Goal: Browse casually: Explore the website without a specific task or goal

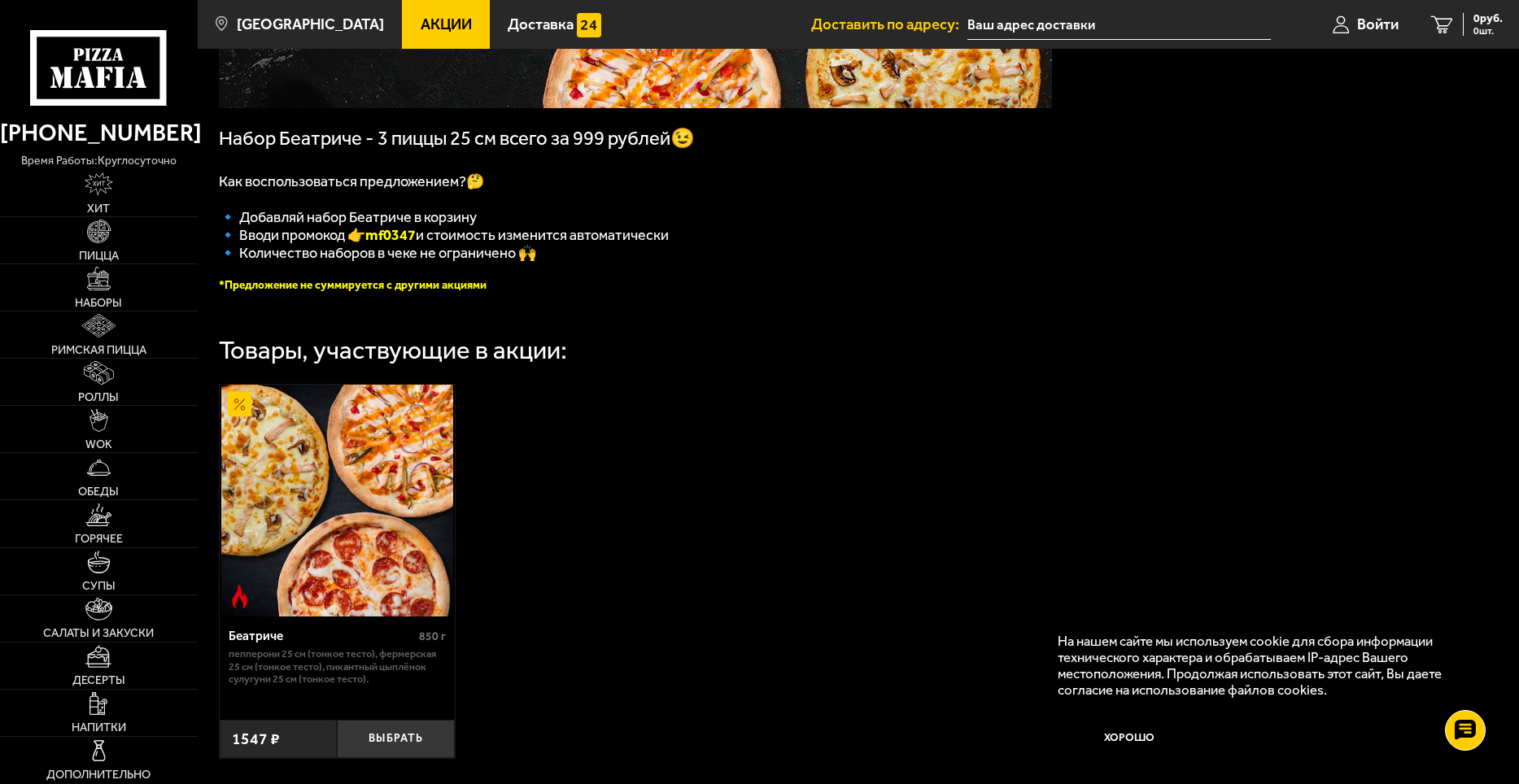
scroll to position [326, 0]
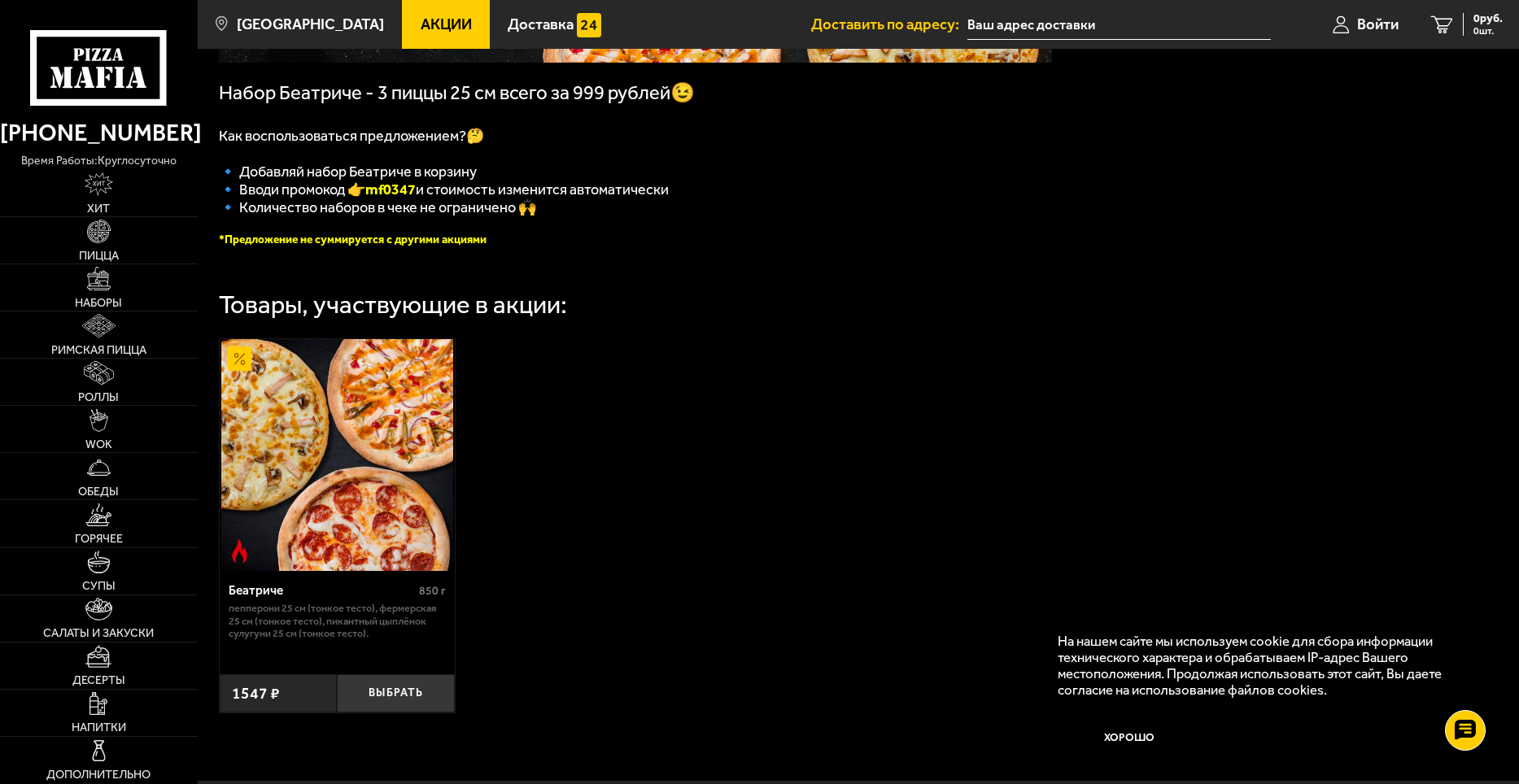
click at [422, 522] on img at bounding box center [337, 455] width 232 height 232
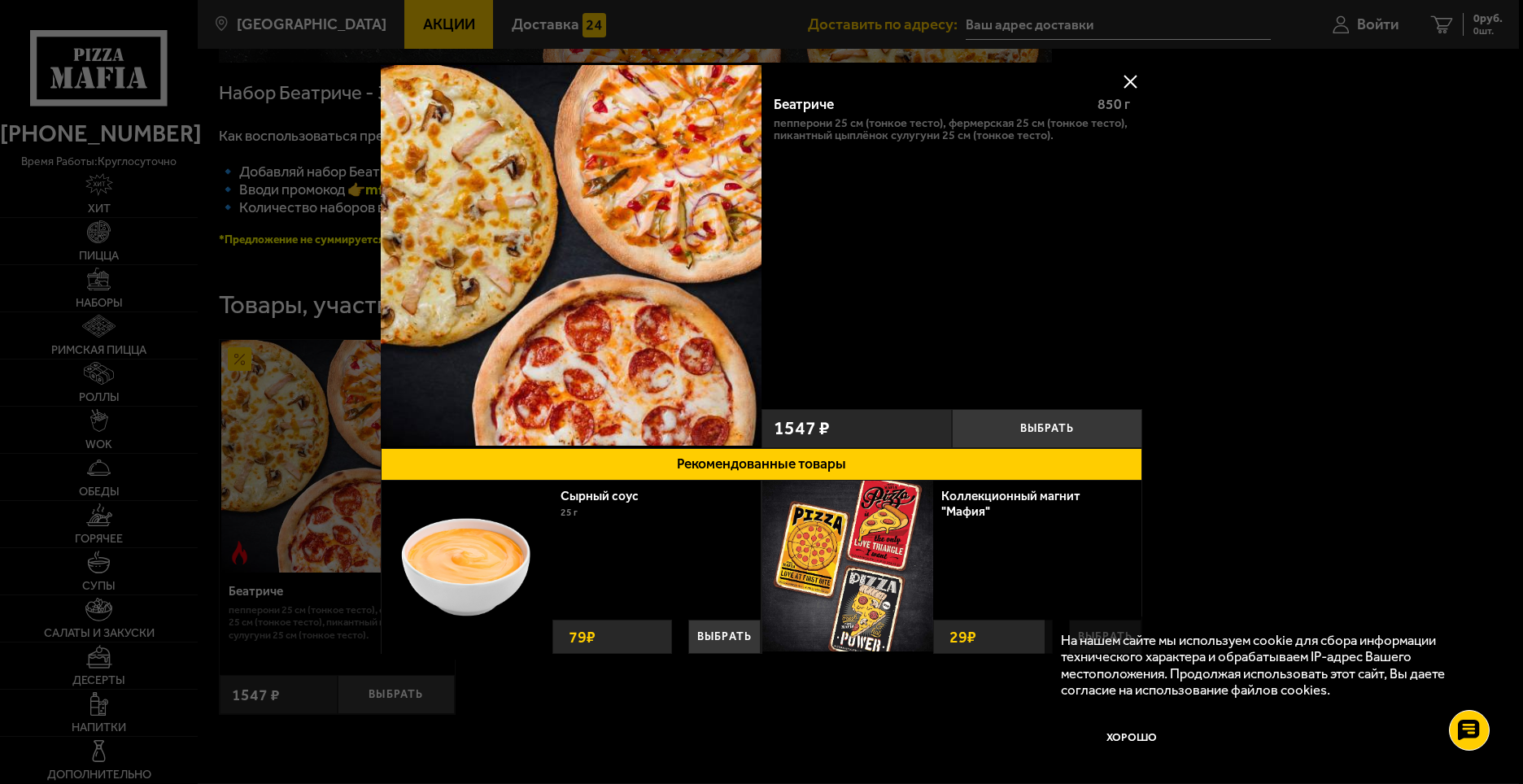
click at [1132, 83] on button at bounding box center [1129, 81] width 25 height 25
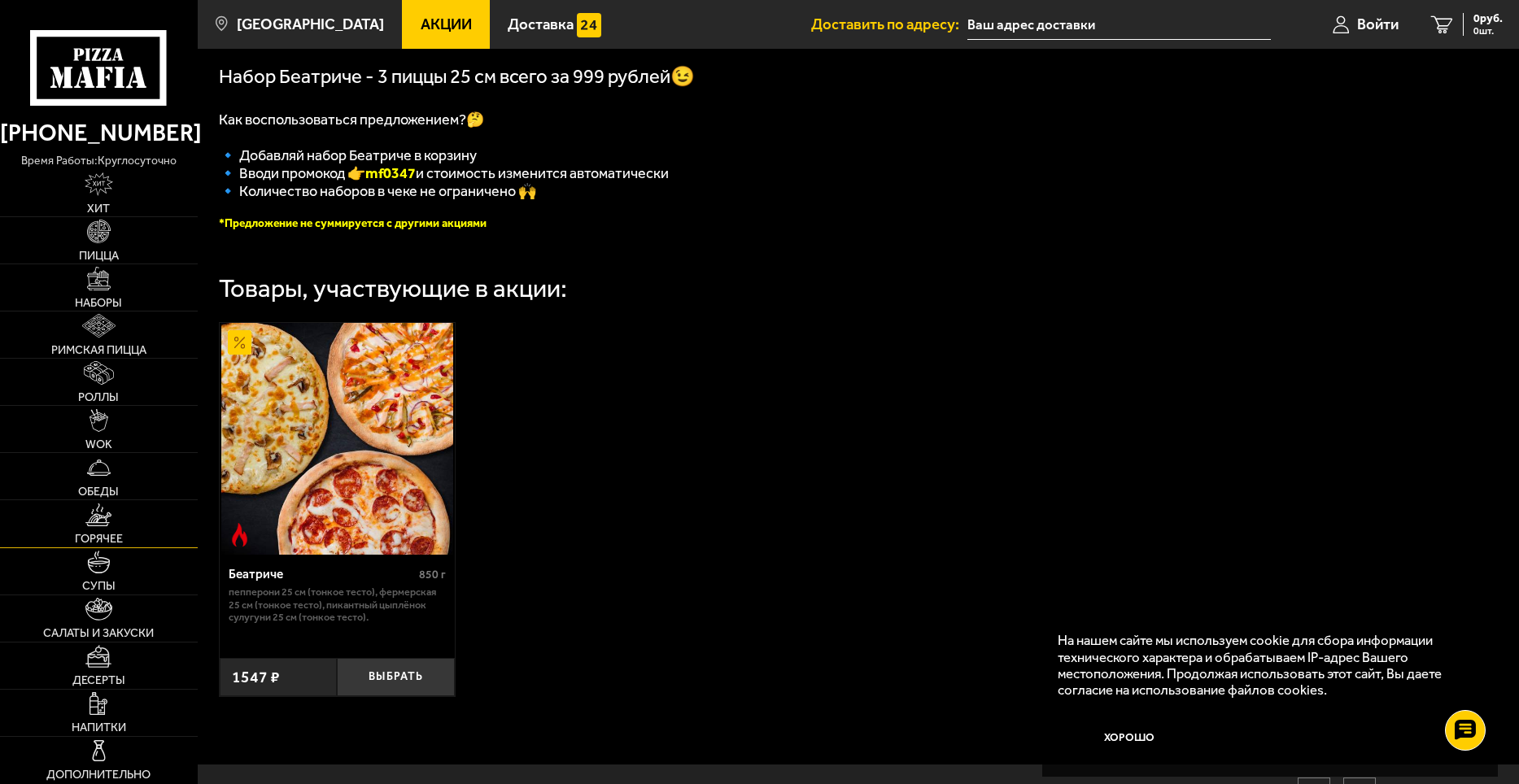
scroll to position [195, 0]
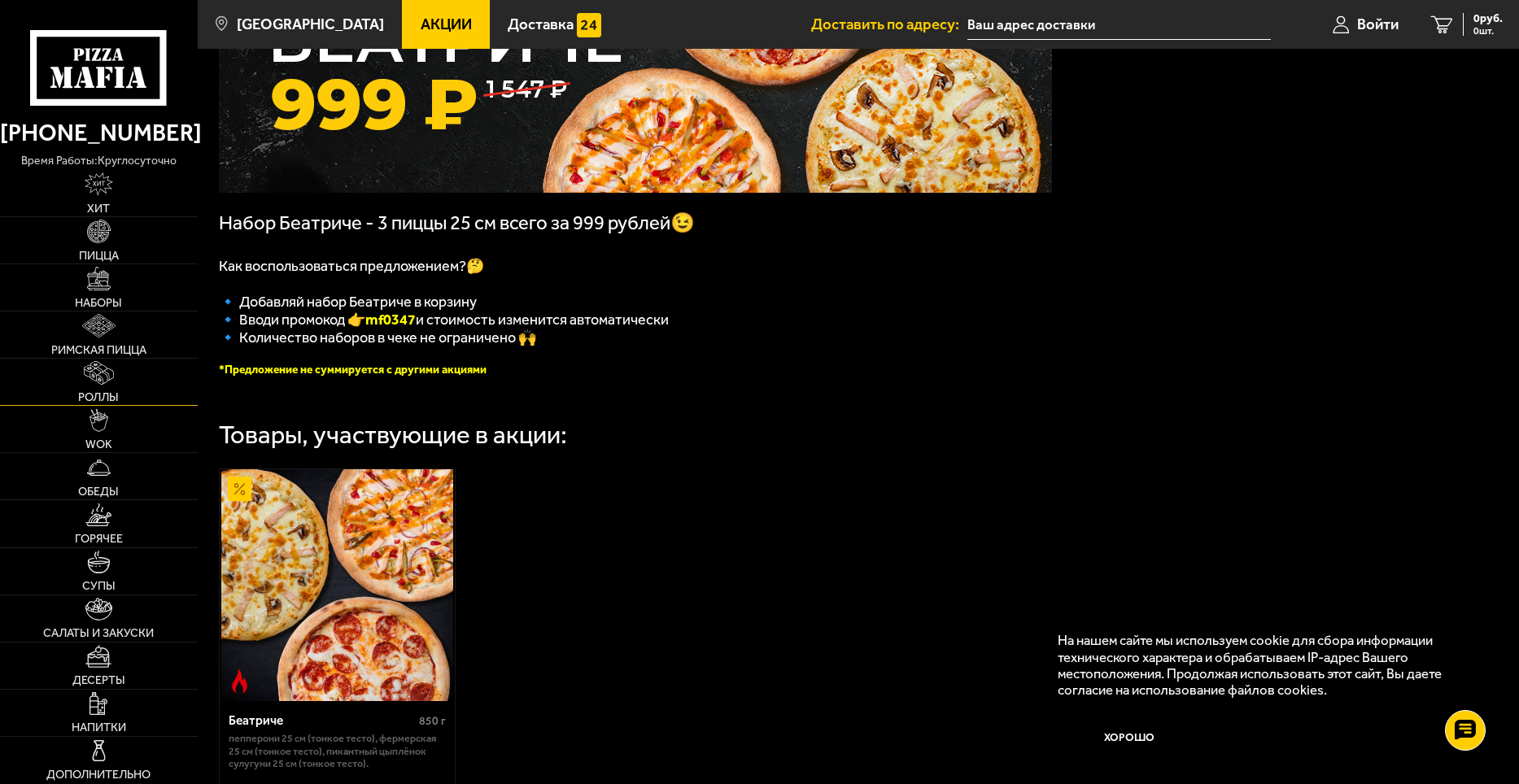
click at [120, 370] on link "Роллы" at bounding box center [98, 382] width 198 height 46
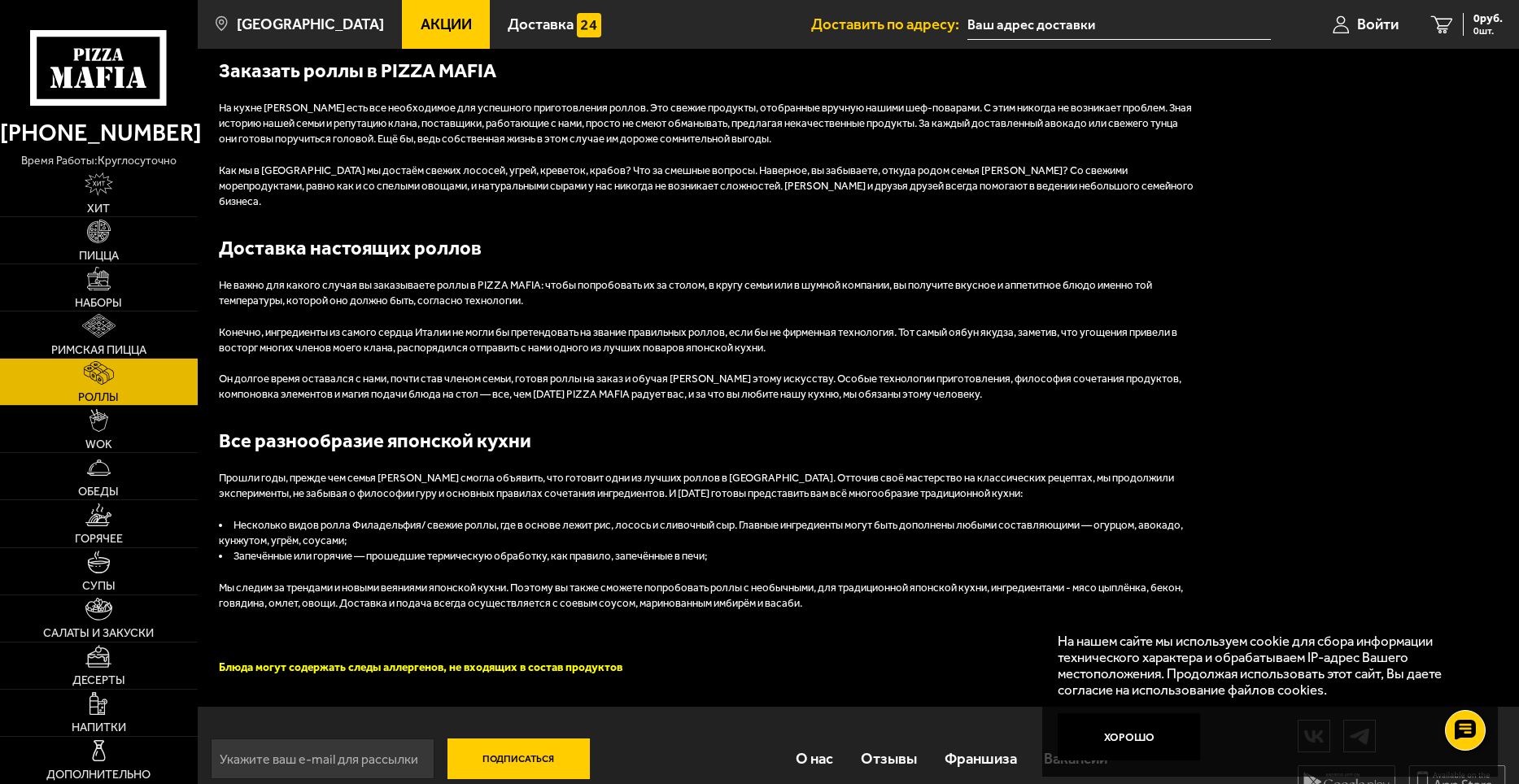
scroll to position [1886, 0]
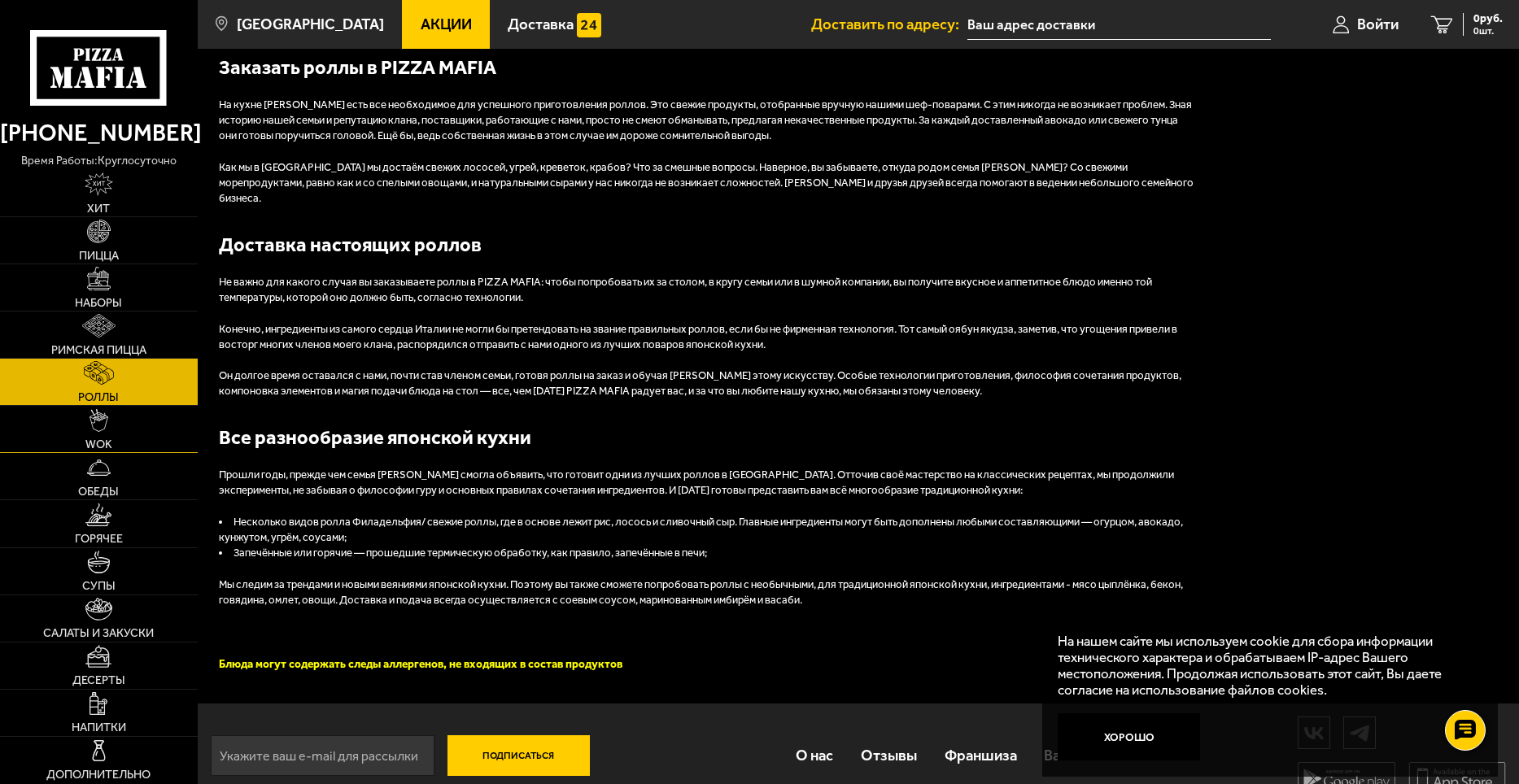
click at [139, 435] on link "WOK" at bounding box center [98, 429] width 198 height 46
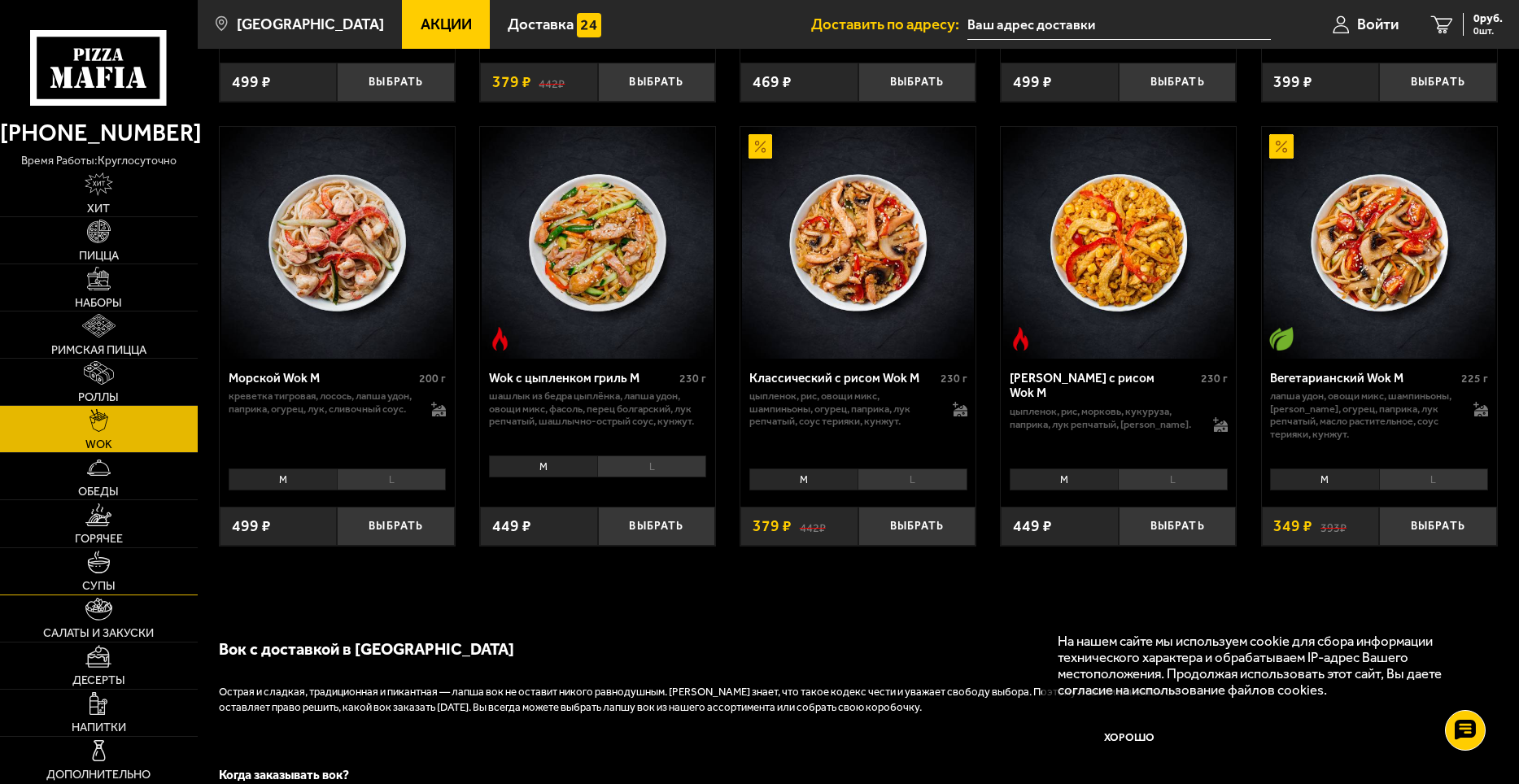
scroll to position [894, 0]
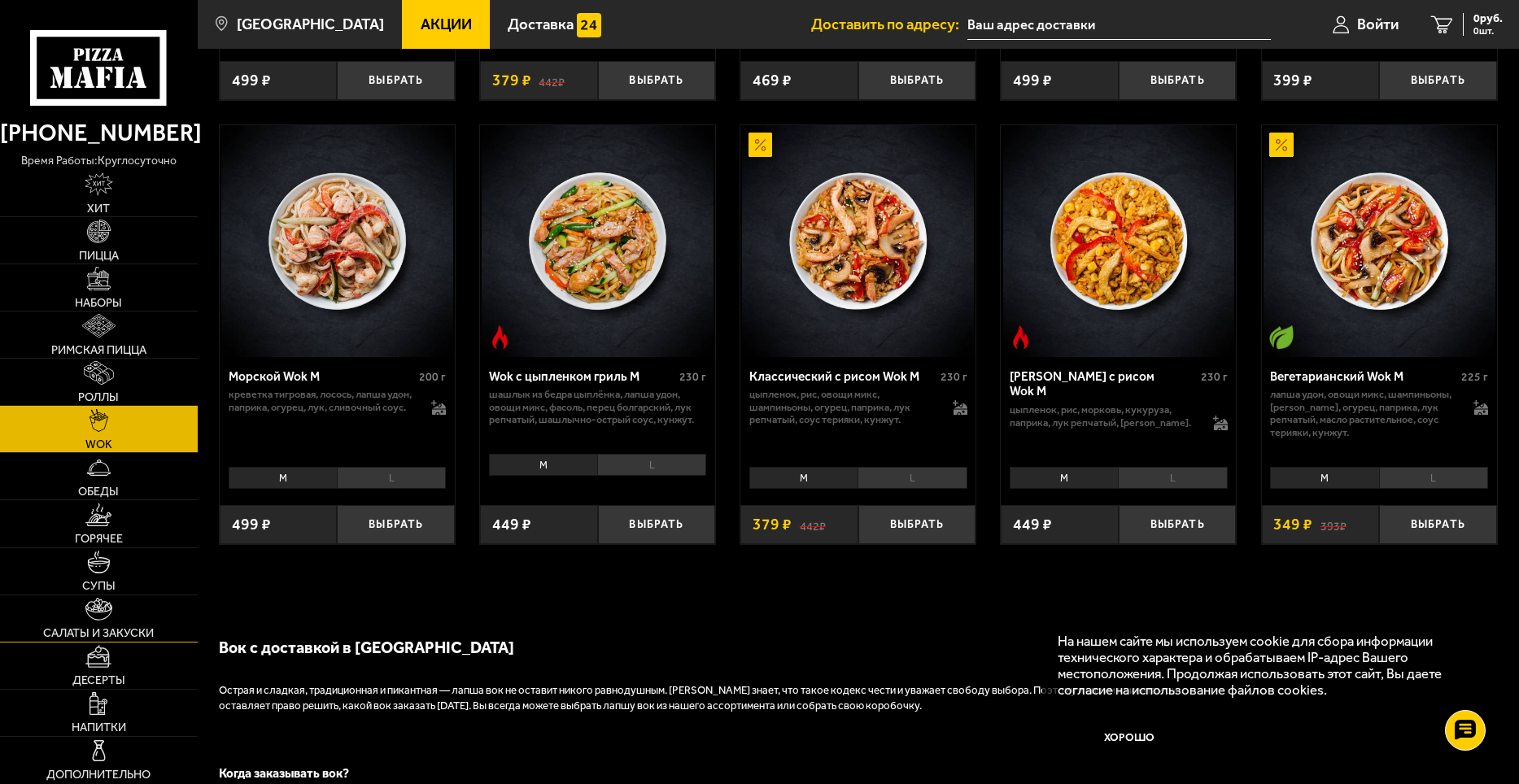
click at [99, 610] on img at bounding box center [98, 610] width 26 height 24
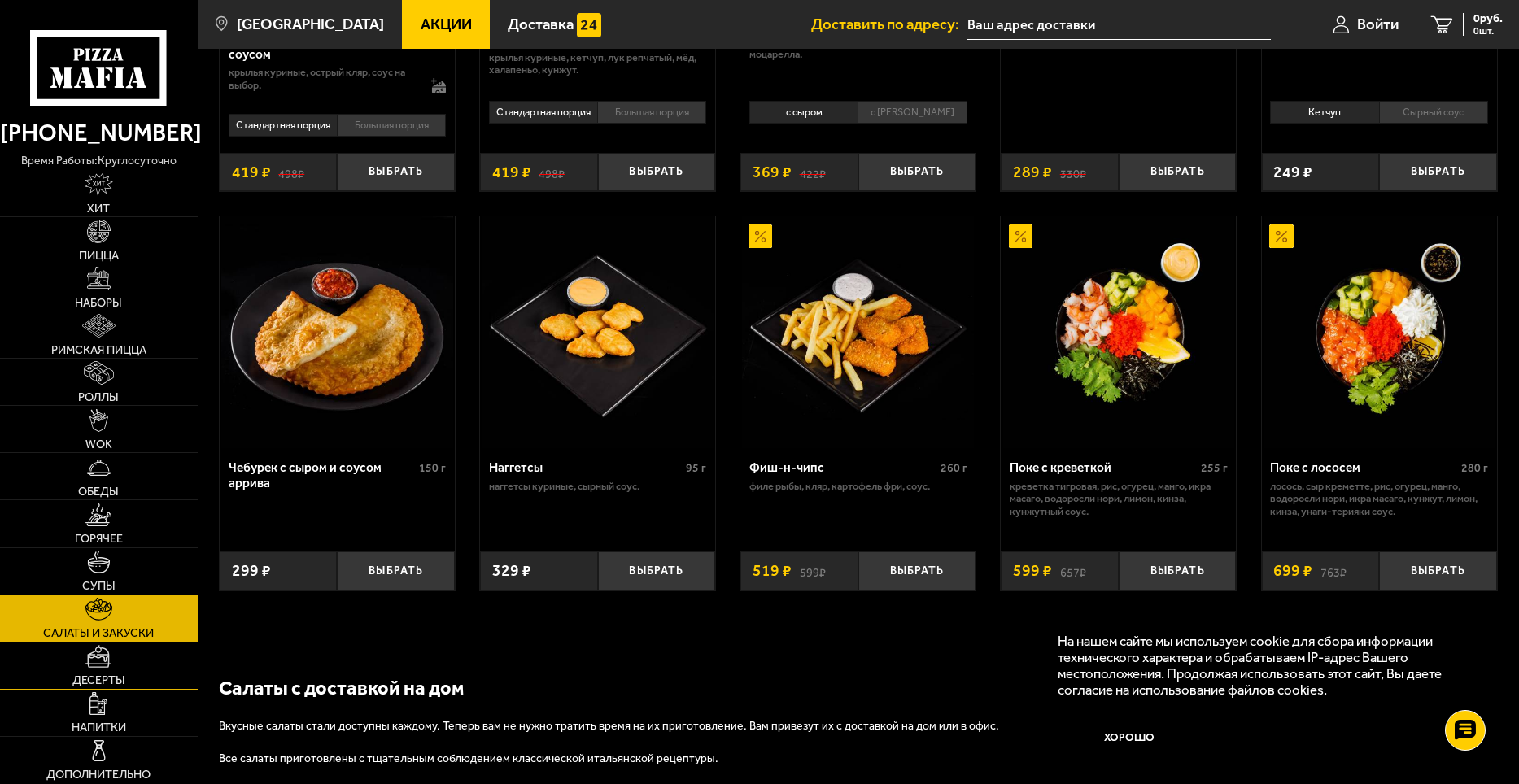
scroll to position [894, 0]
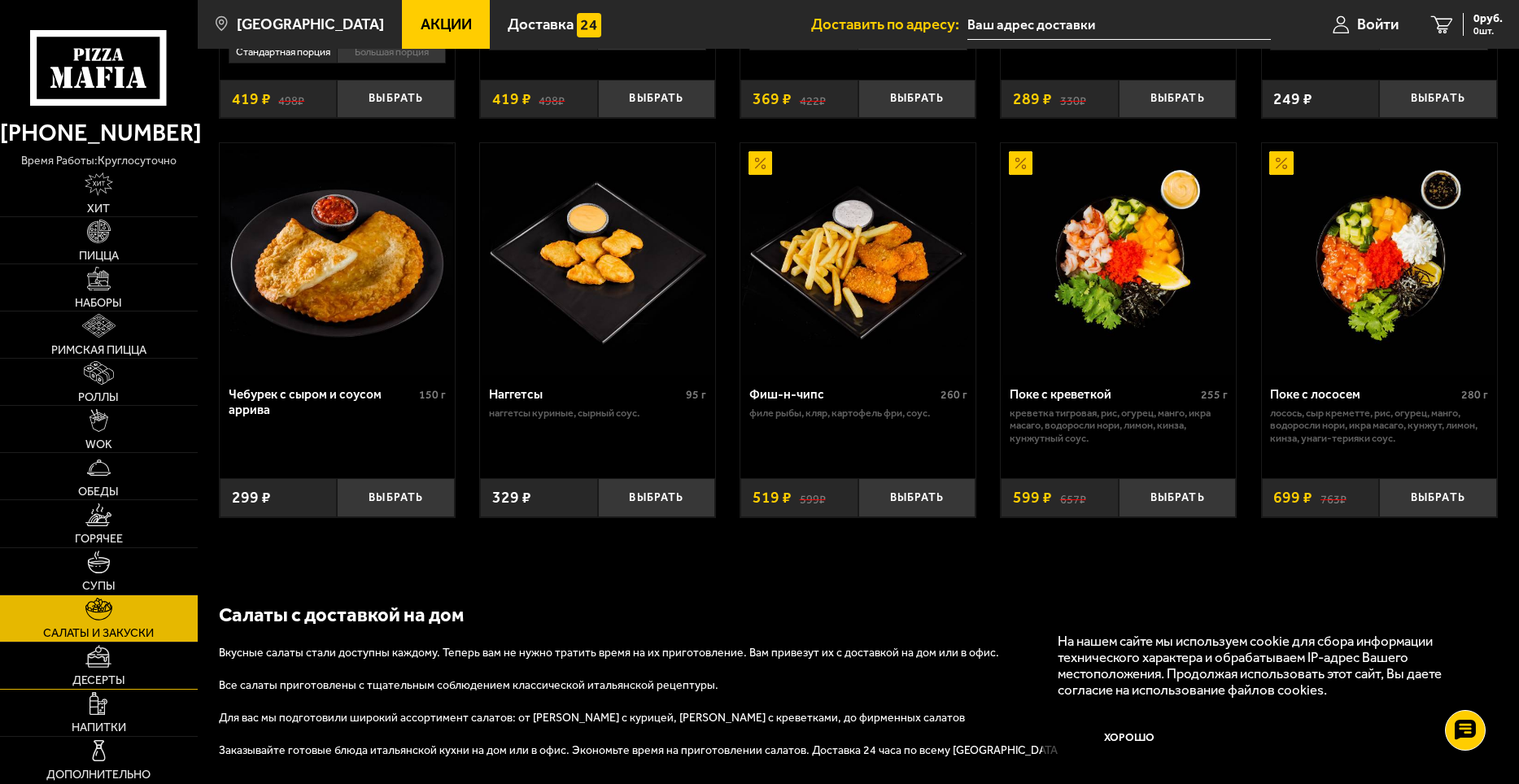
click at [157, 650] on link "Десерты" at bounding box center [98, 665] width 198 height 46
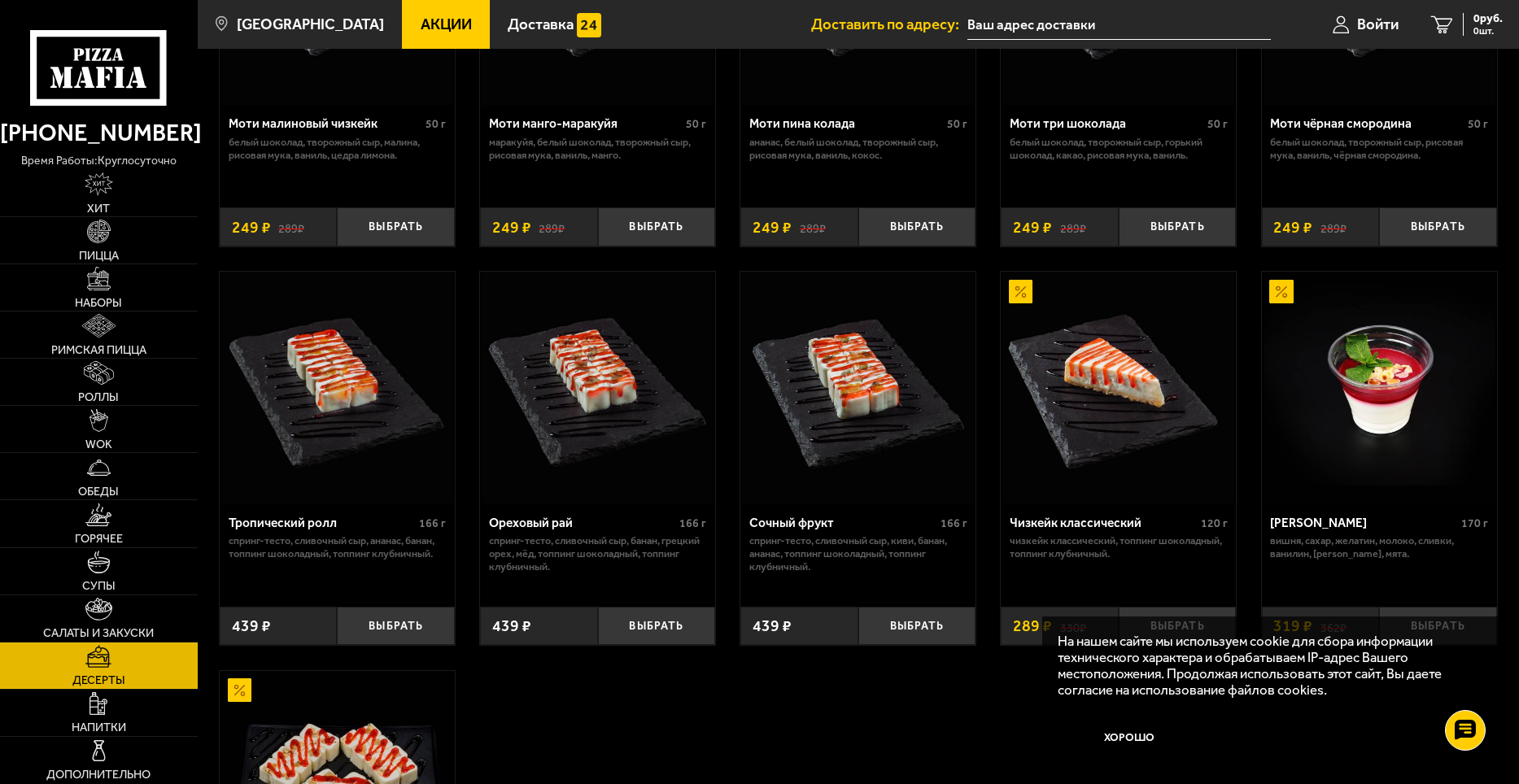
scroll to position [326, 0]
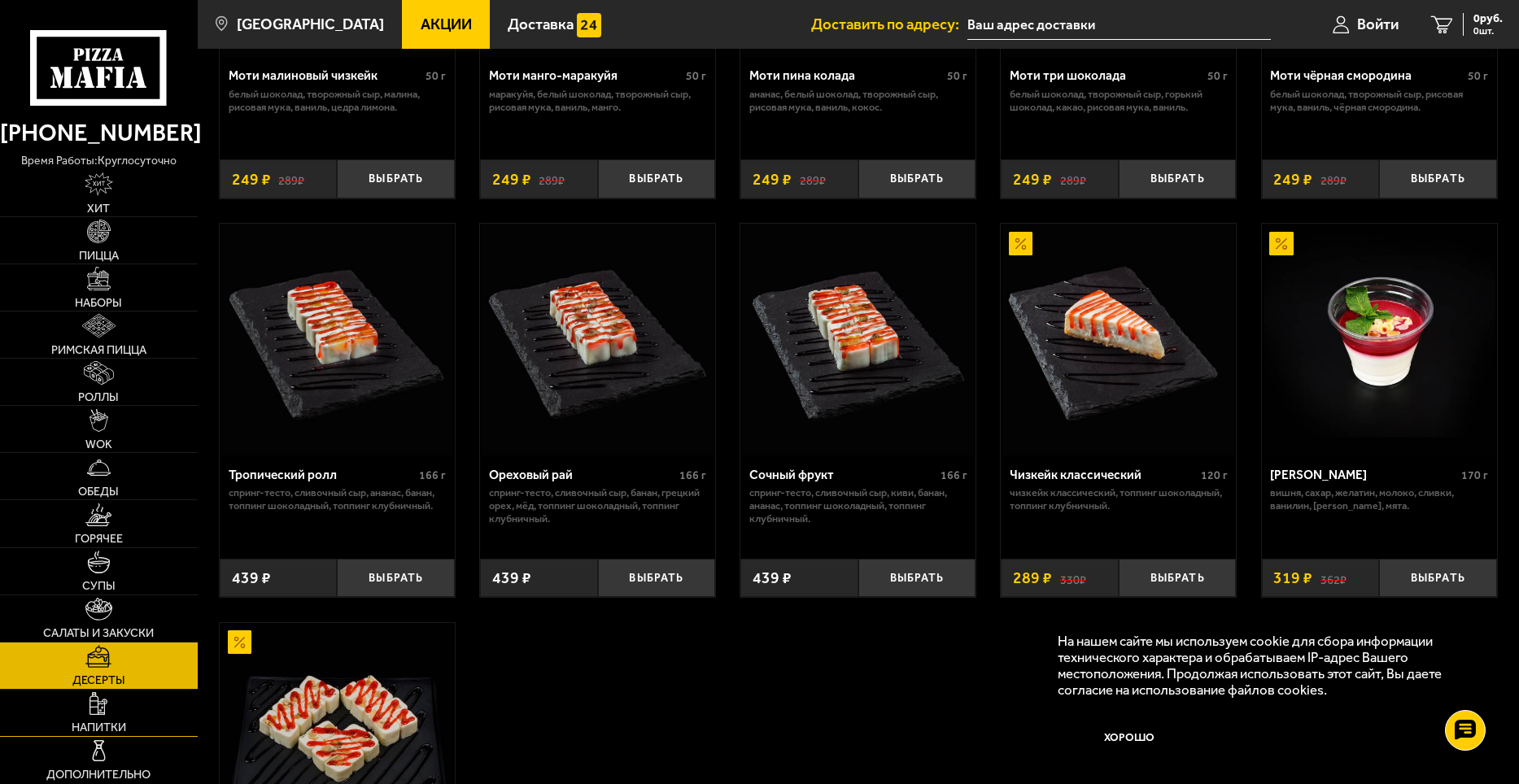
click at [162, 697] on link "Напитки" at bounding box center [98, 712] width 198 height 46
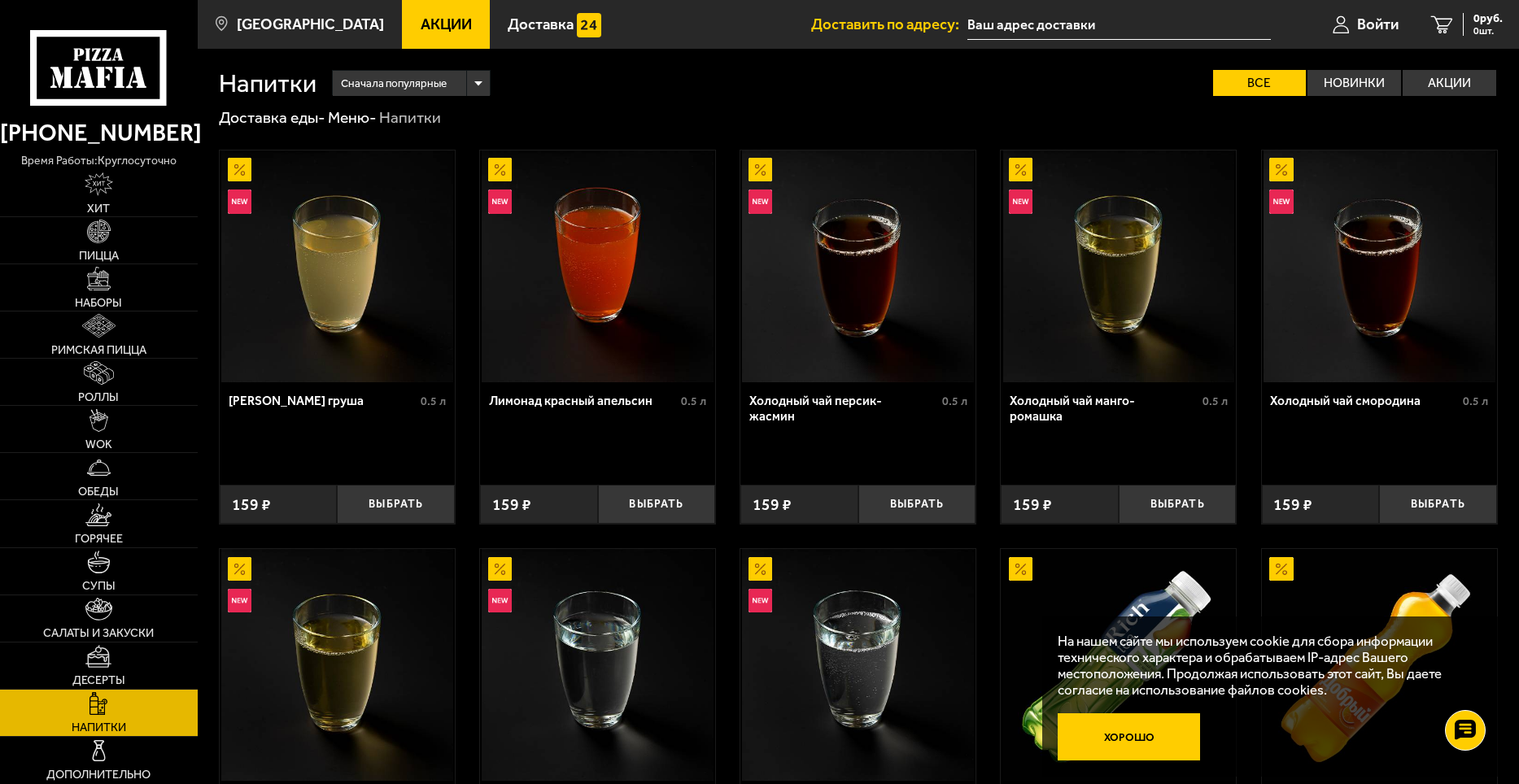
click at [1156, 735] on button "Хорошо" at bounding box center [1128, 737] width 143 height 47
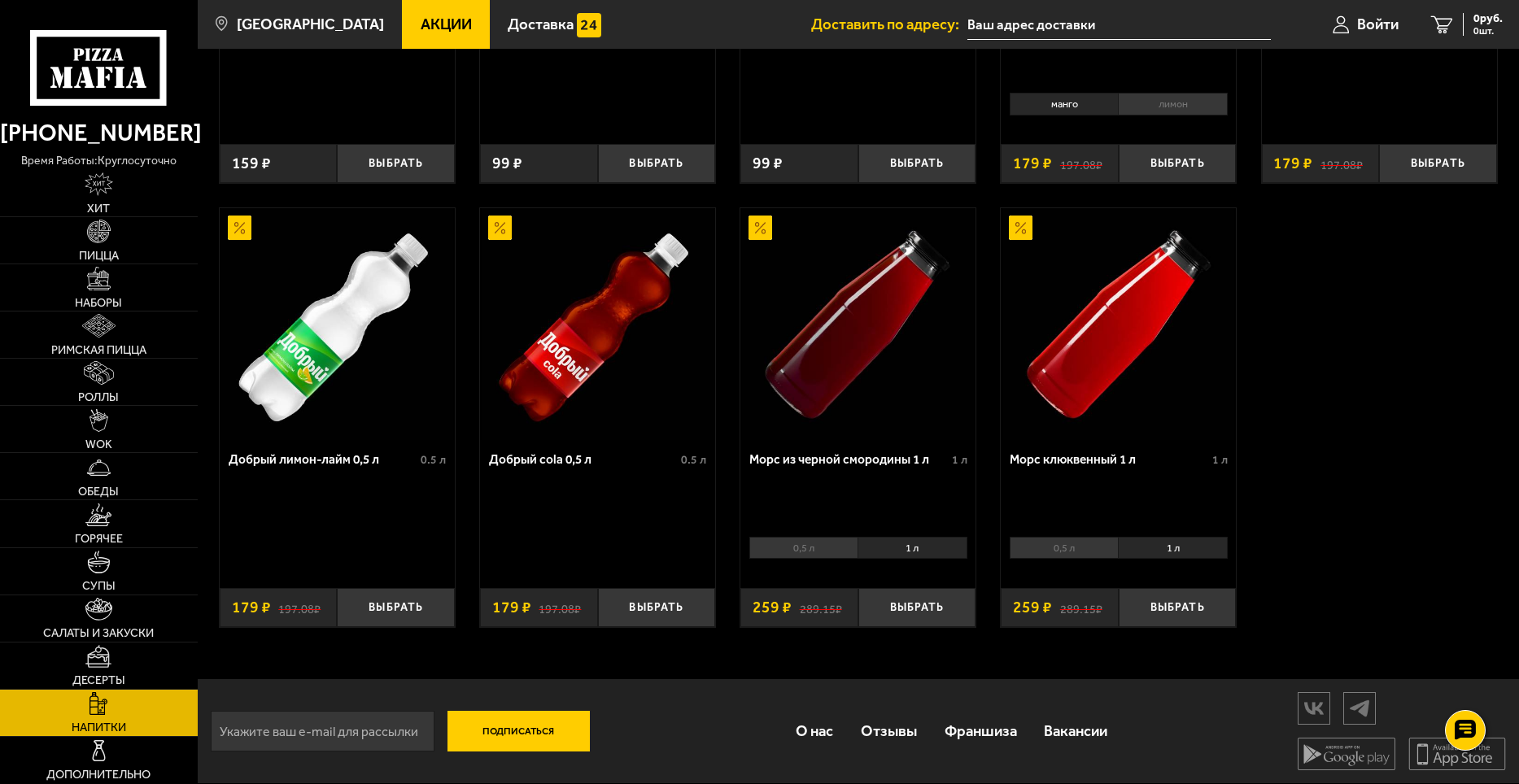
scroll to position [789, 0]
click at [140, 184] on link "Хит" at bounding box center [98, 193] width 198 height 46
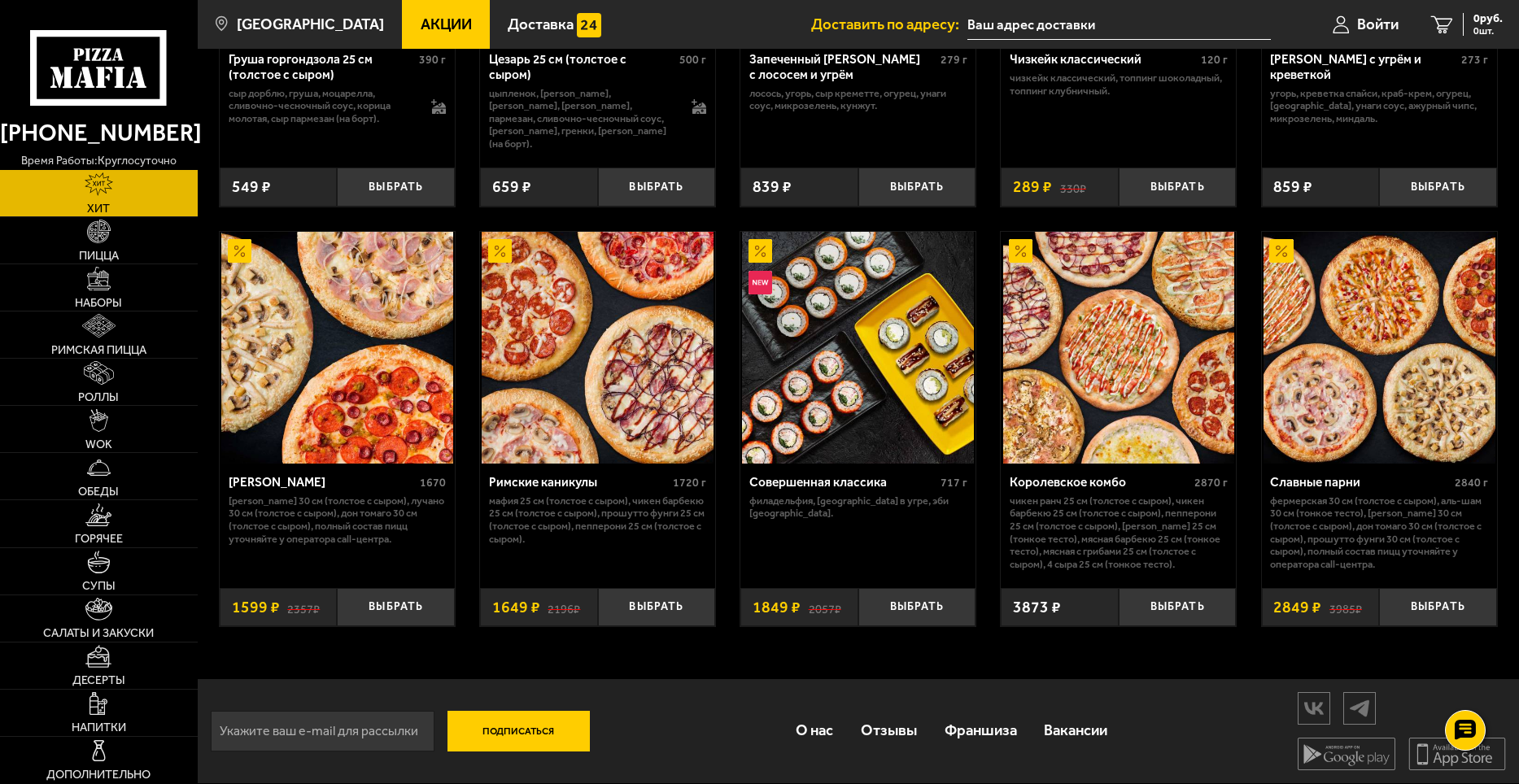
scroll to position [770, 0]
click at [171, 475] on link "Обеды" at bounding box center [98, 476] width 198 height 46
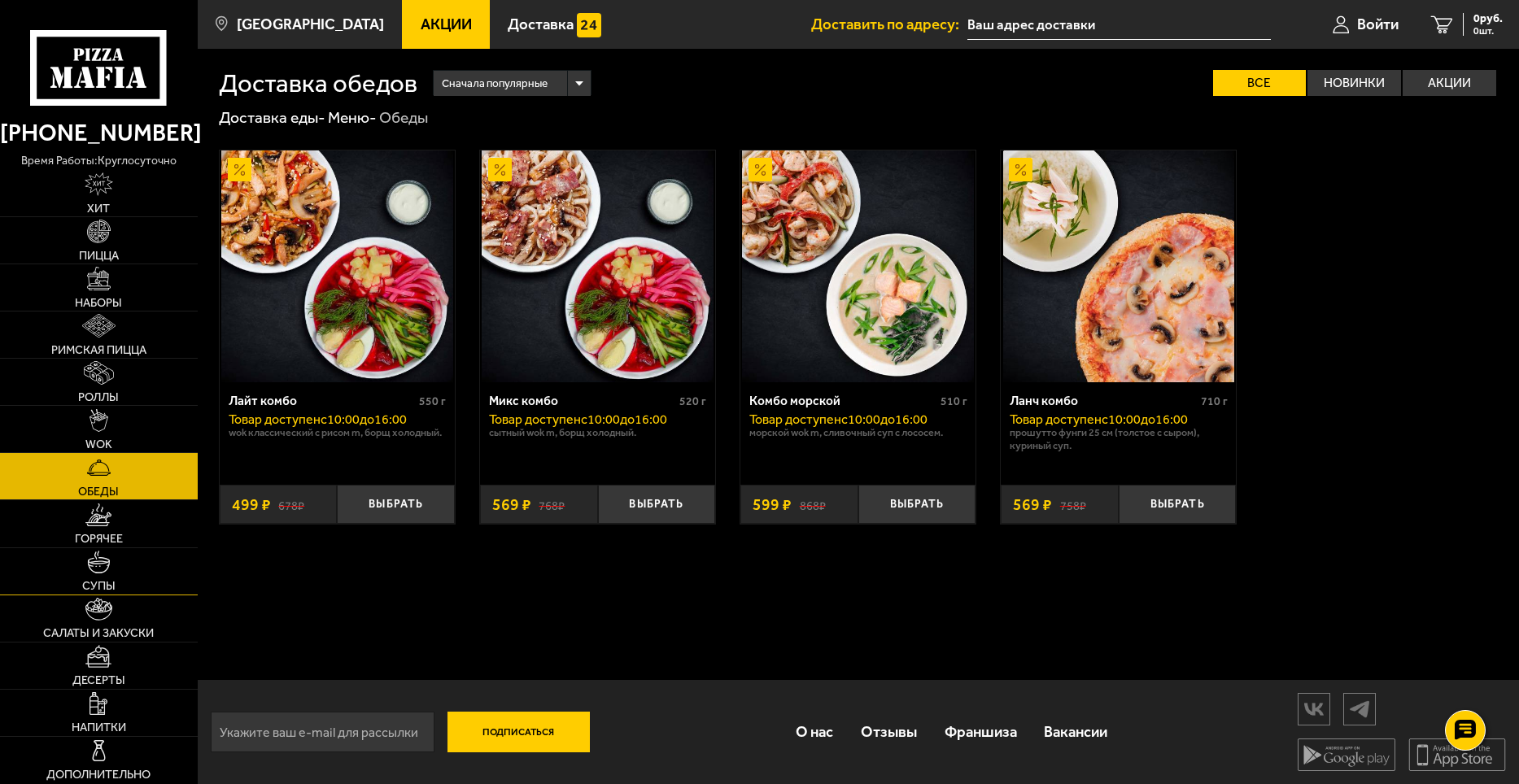
click at [158, 572] on link "Супы" at bounding box center [98, 571] width 198 height 46
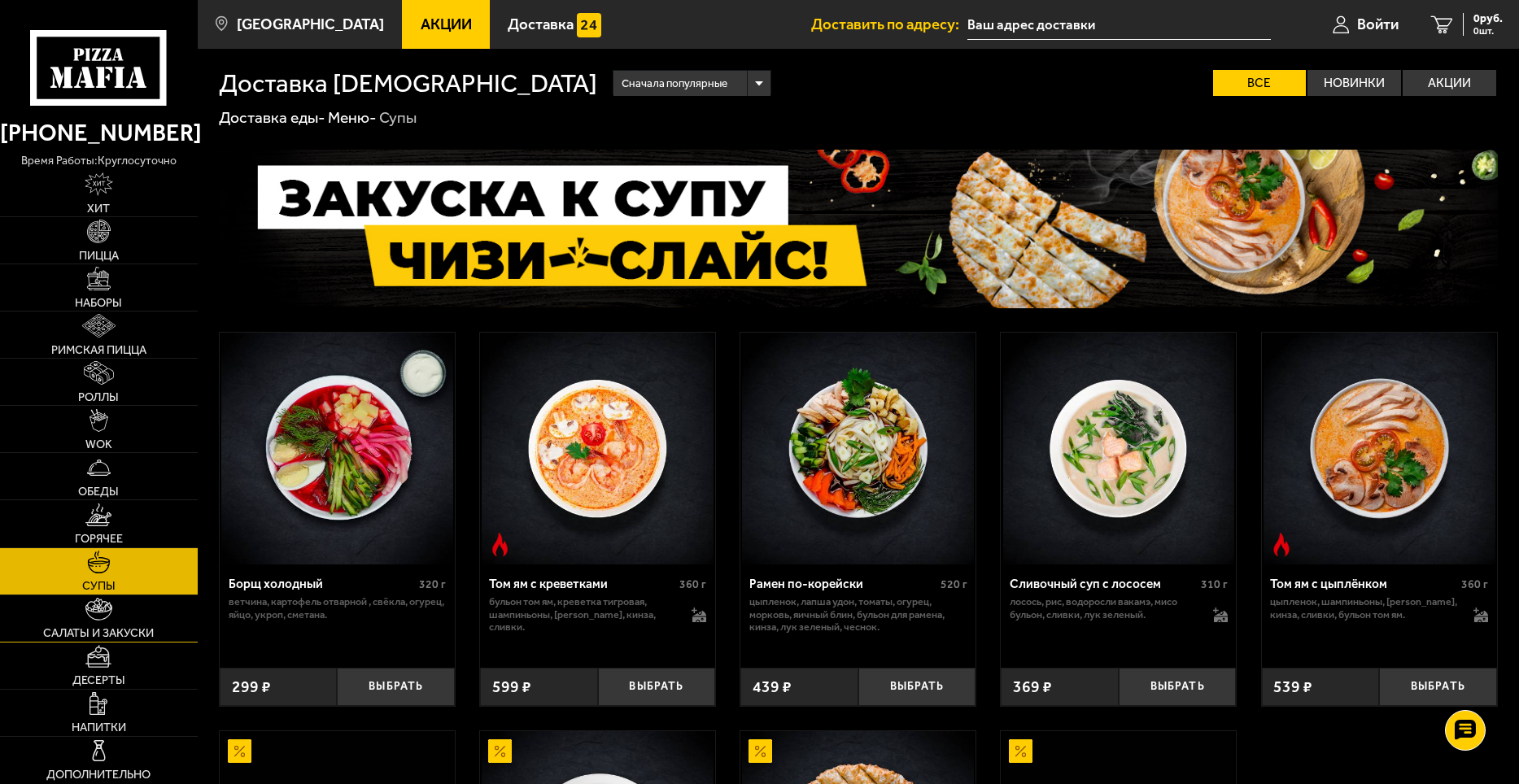
click at [165, 624] on link "Салаты и закуски" at bounding box center [98, 618] width 198 height 46
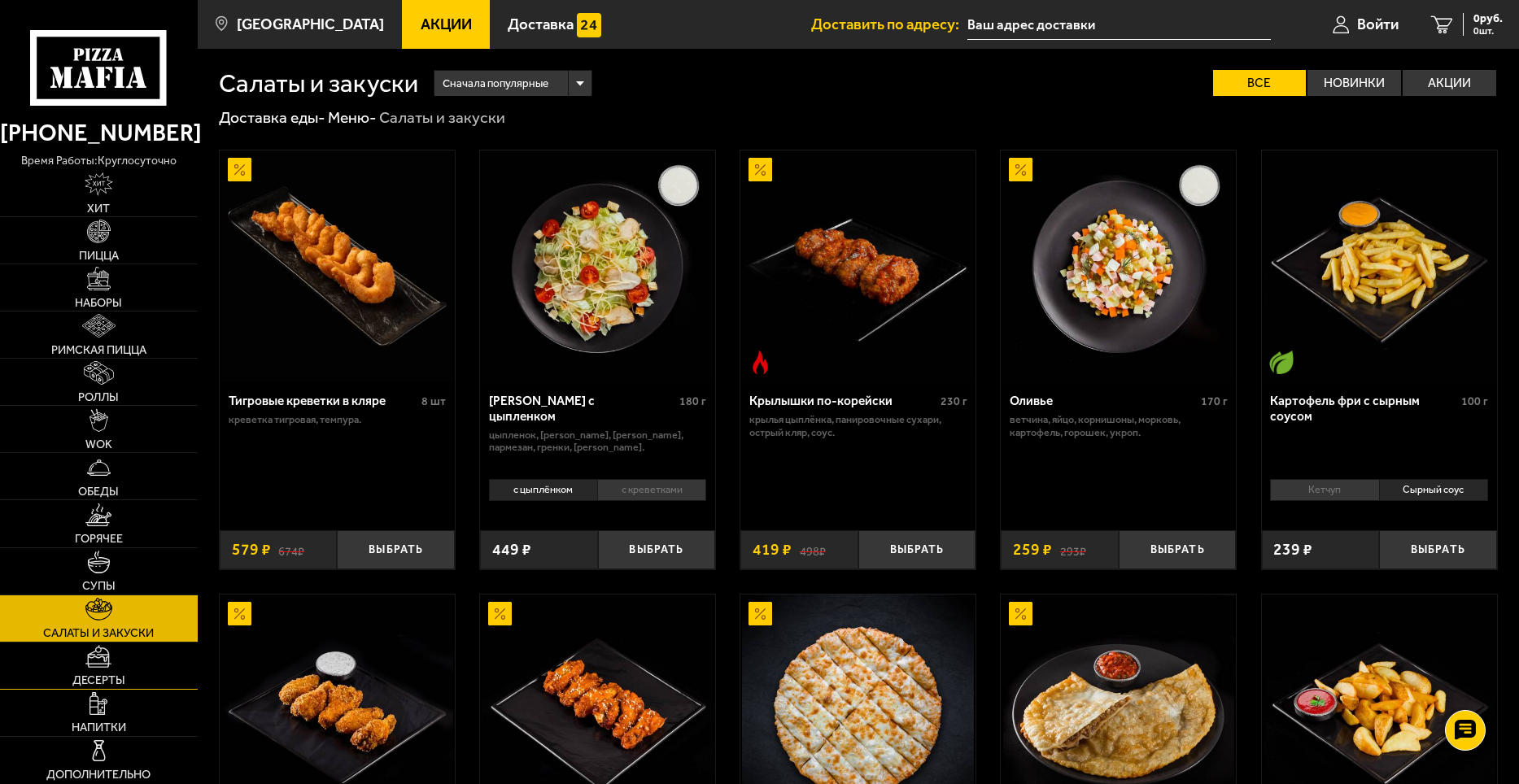
click at [162, 677] on link "Десерты" at bounding box center [98, 665] width 198 height 46
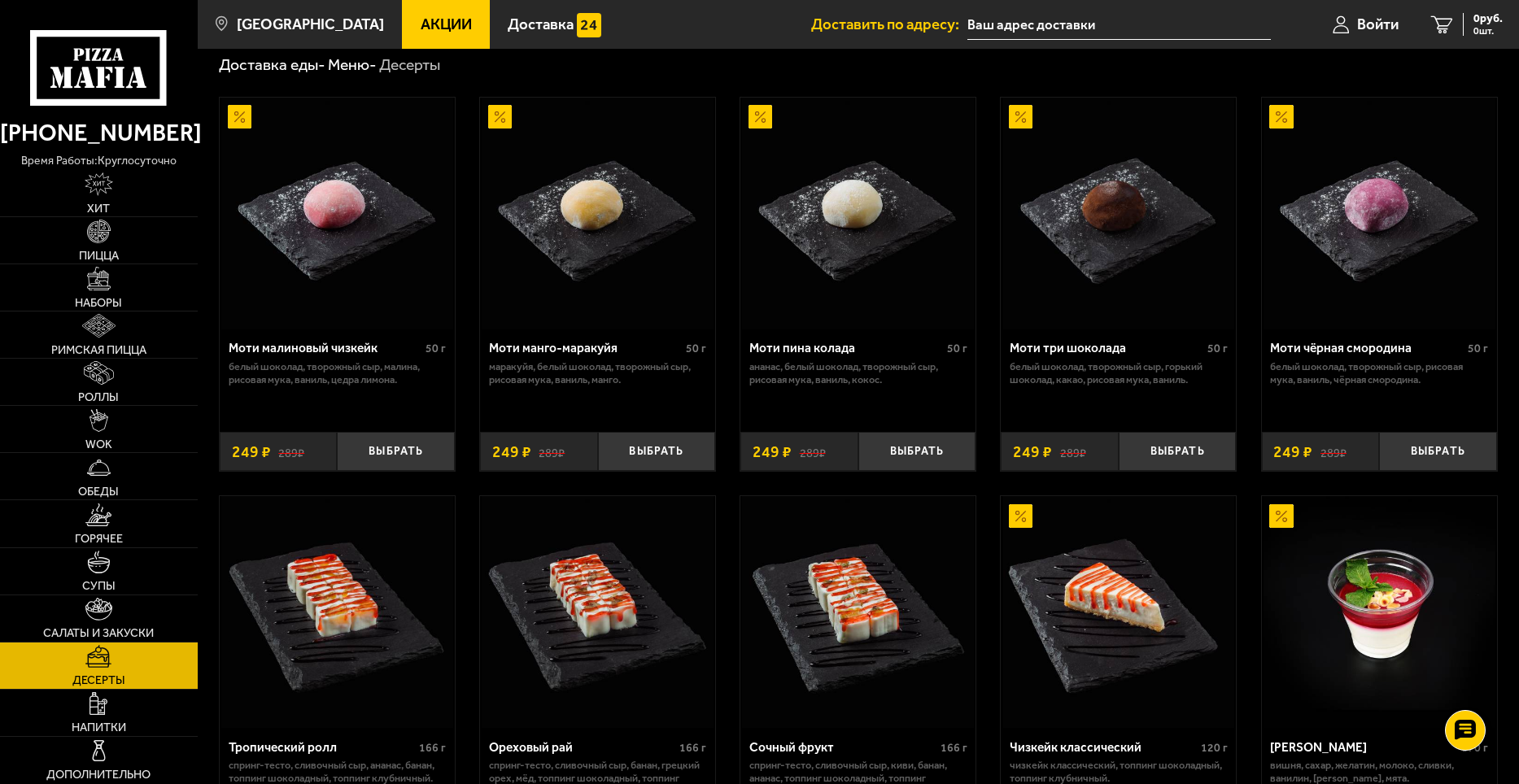
scroll to position [82, 0]
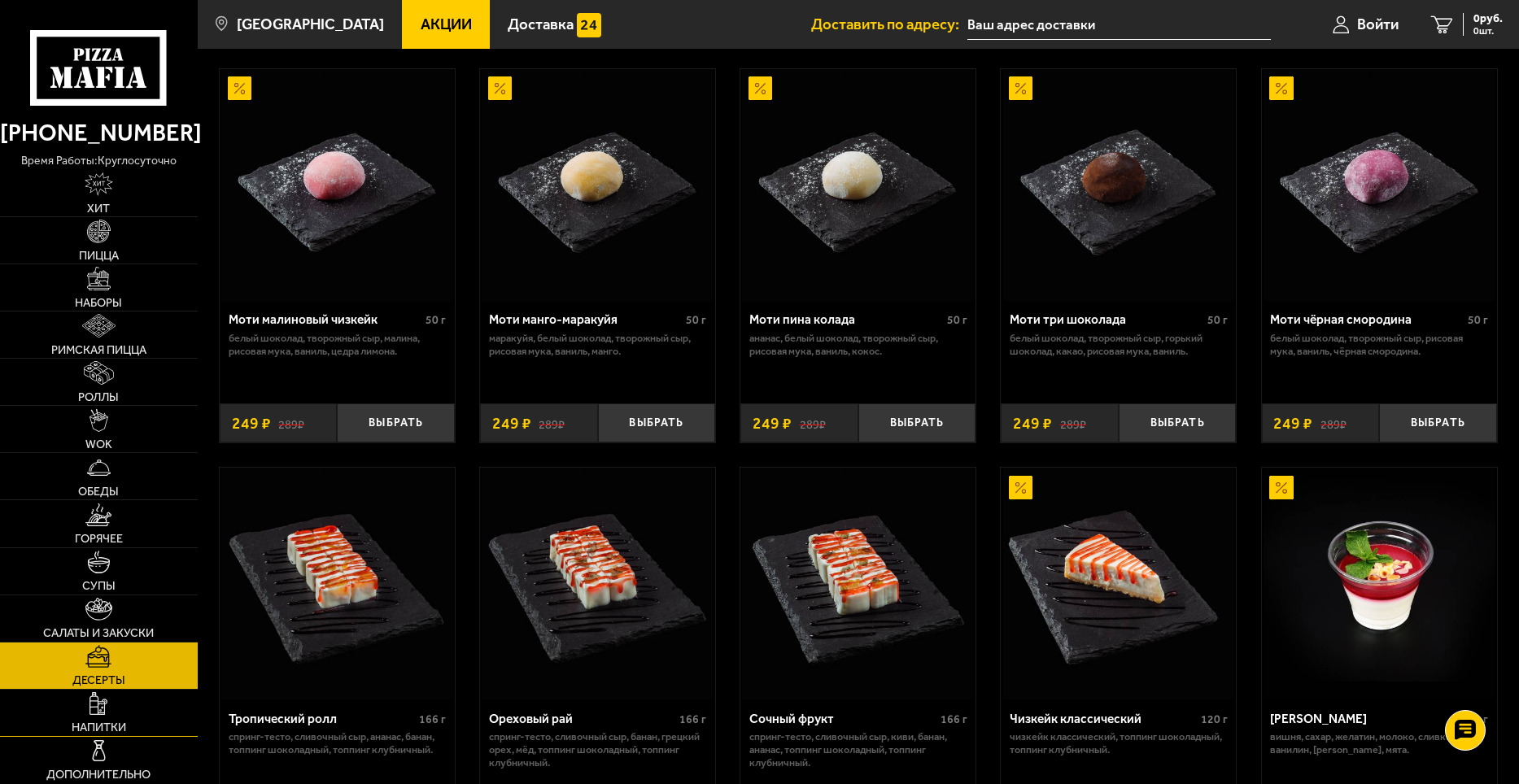
click at [166, 710] on link "Напитки" at bounding box center [98, 712] width 198 height 46
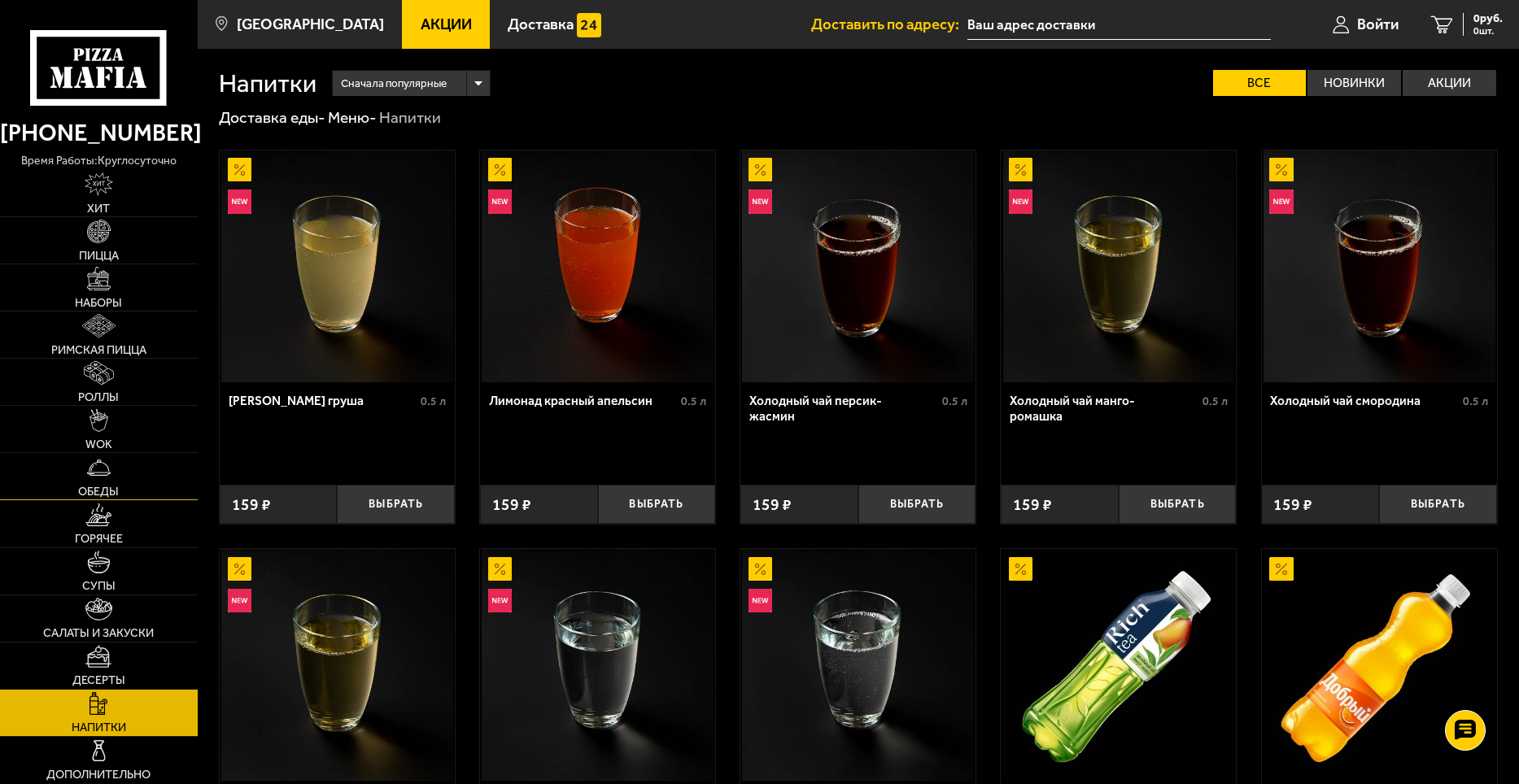
click at [123, 463] on link "Обеды" at bounding box center [98, 476] width 198 height 46
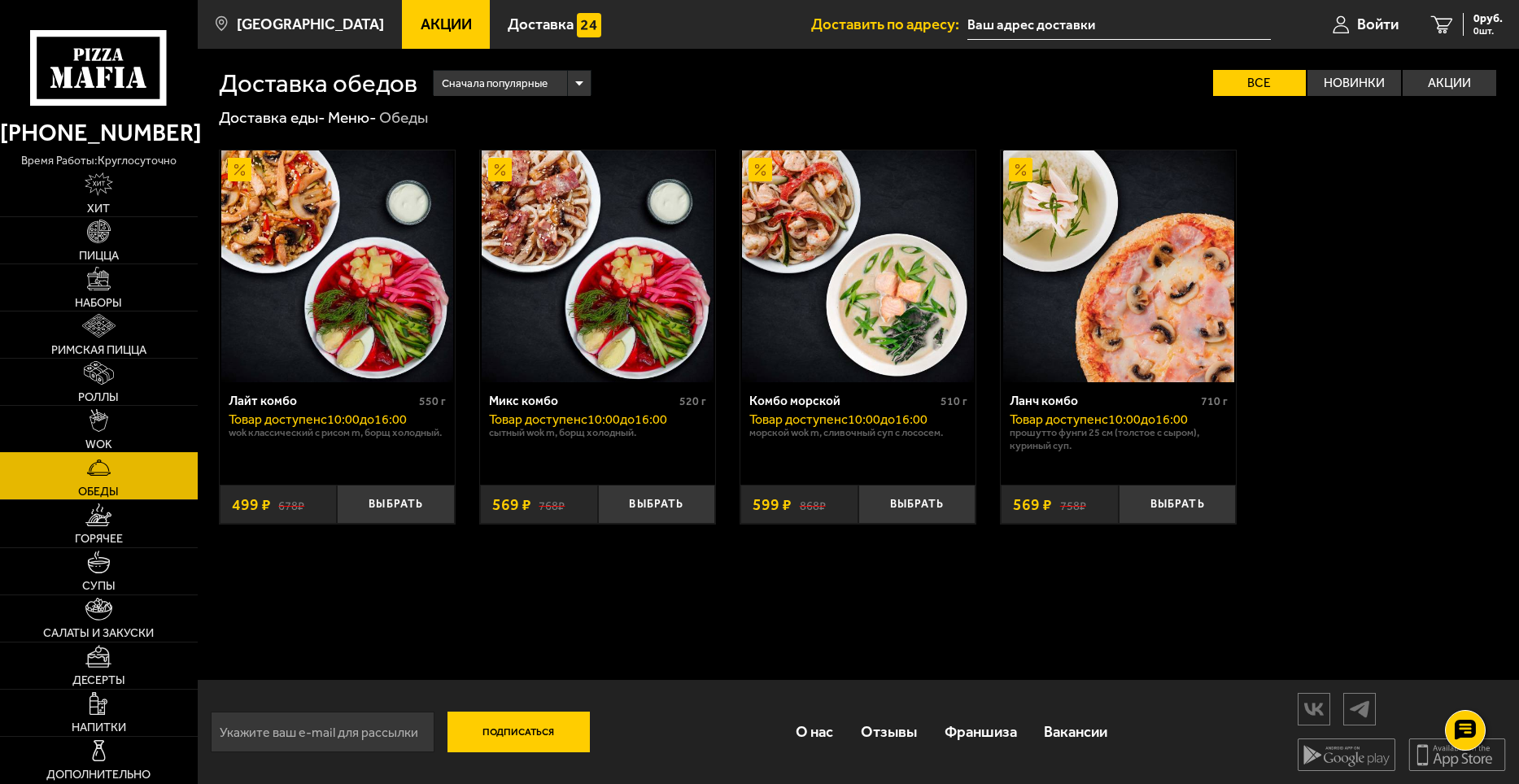
click at [123, 442] on link "WOK" at bounding box center [98, 429] width 198 height 46
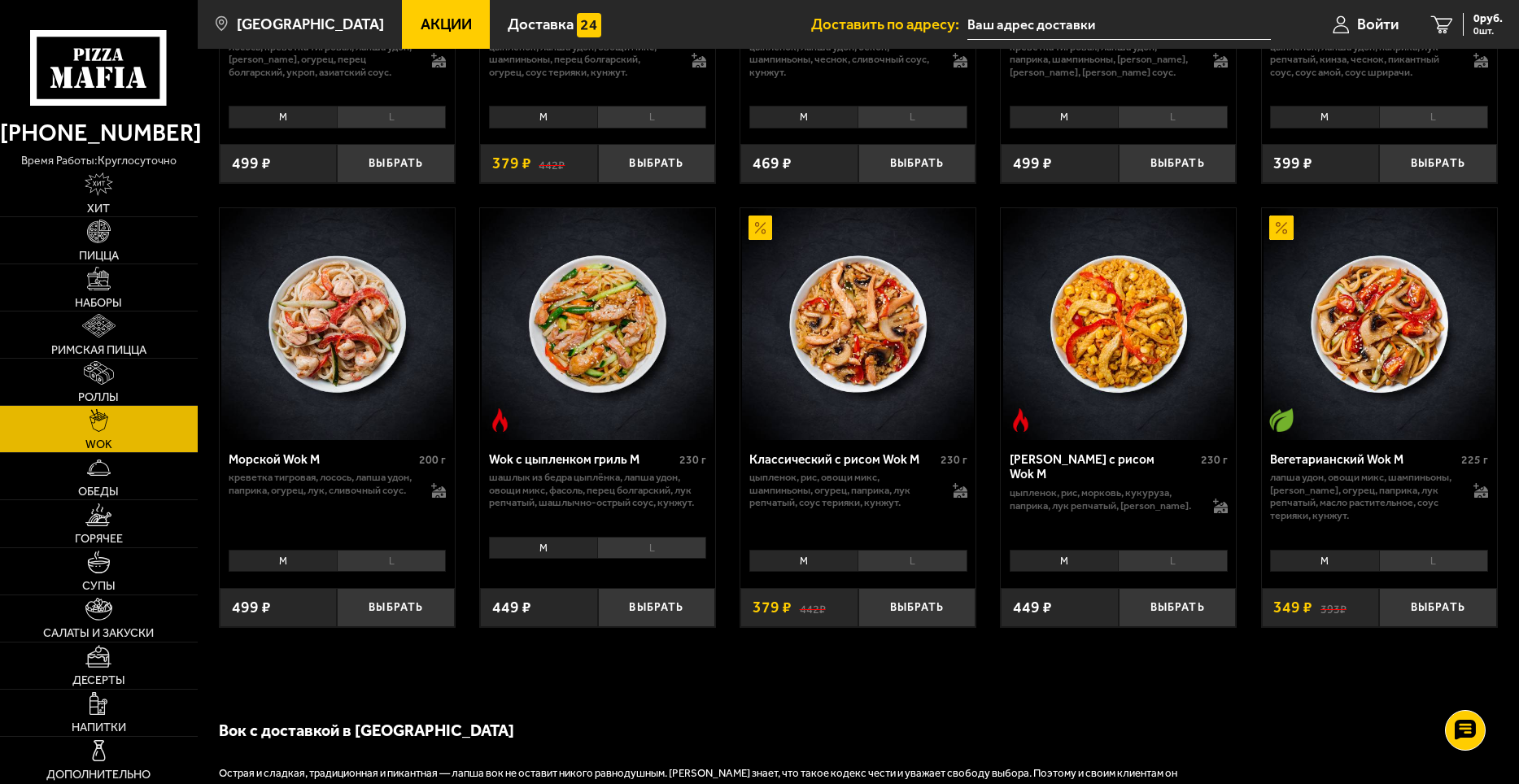
scroll to position [814, 0]
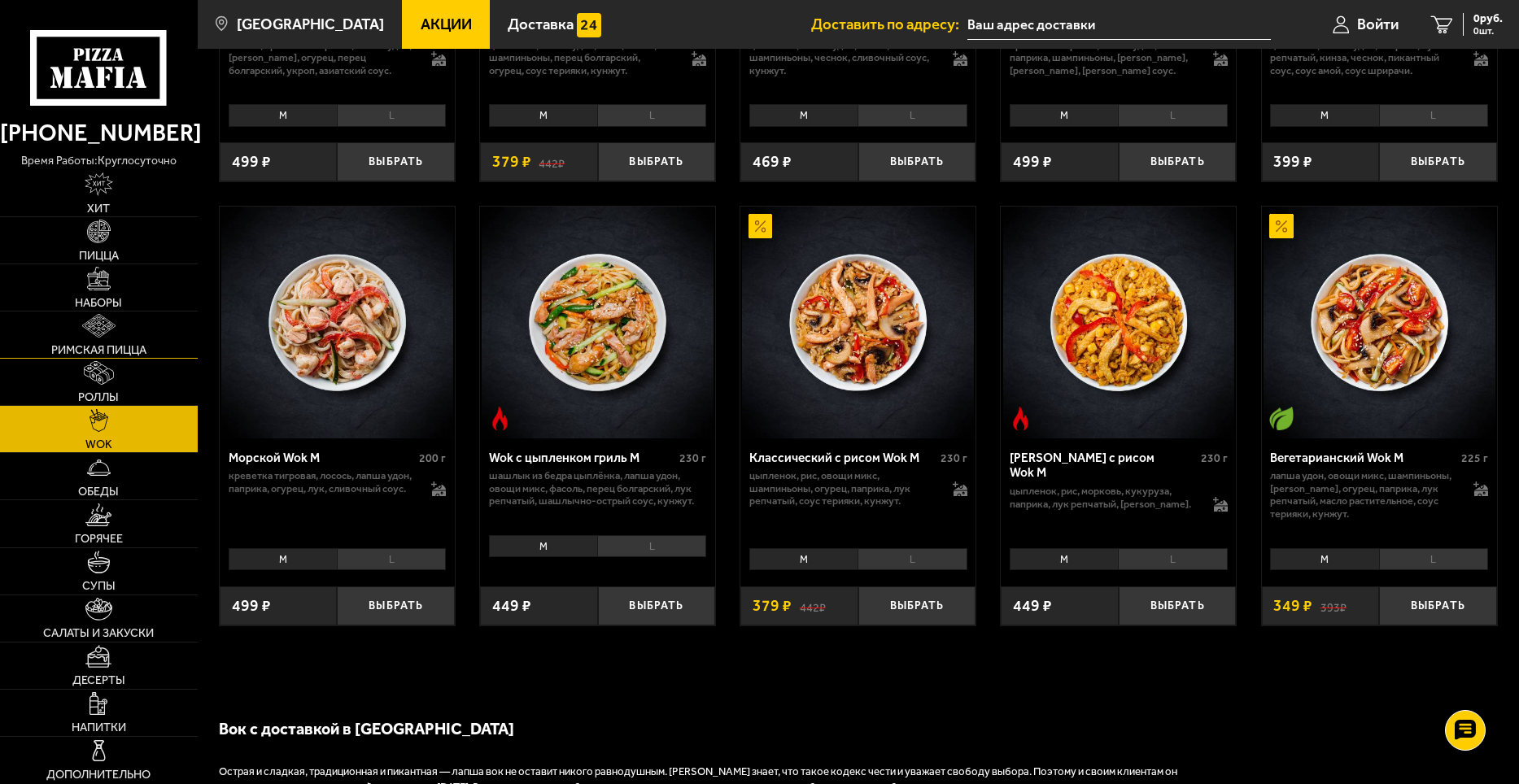
click at [162, 336] on link "Римская пицца" at bounding box center [98, 334] width 198 height 46
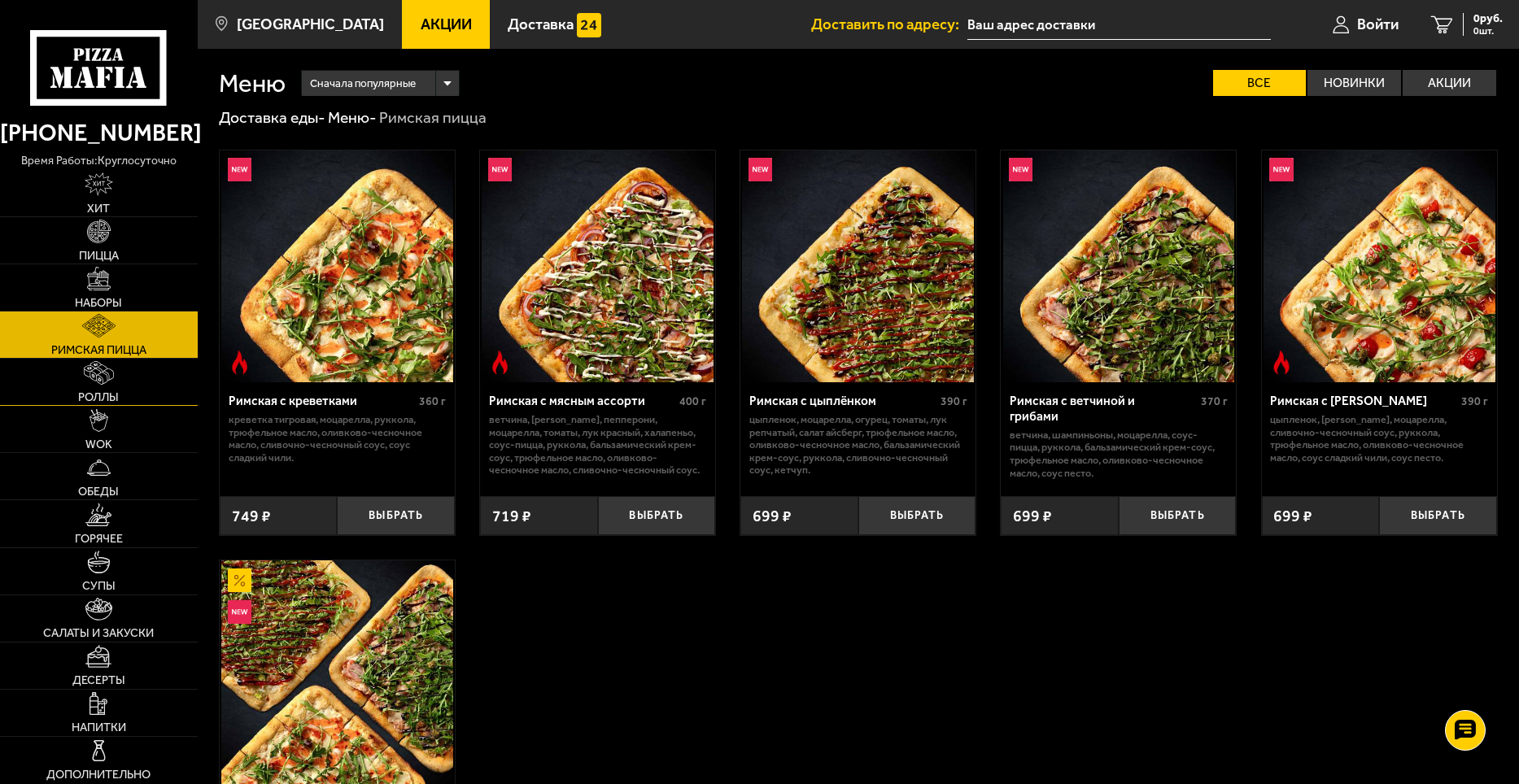
click at [144, 377] on link "Роллы" at bounding box center [98, 382] width 198 height 46
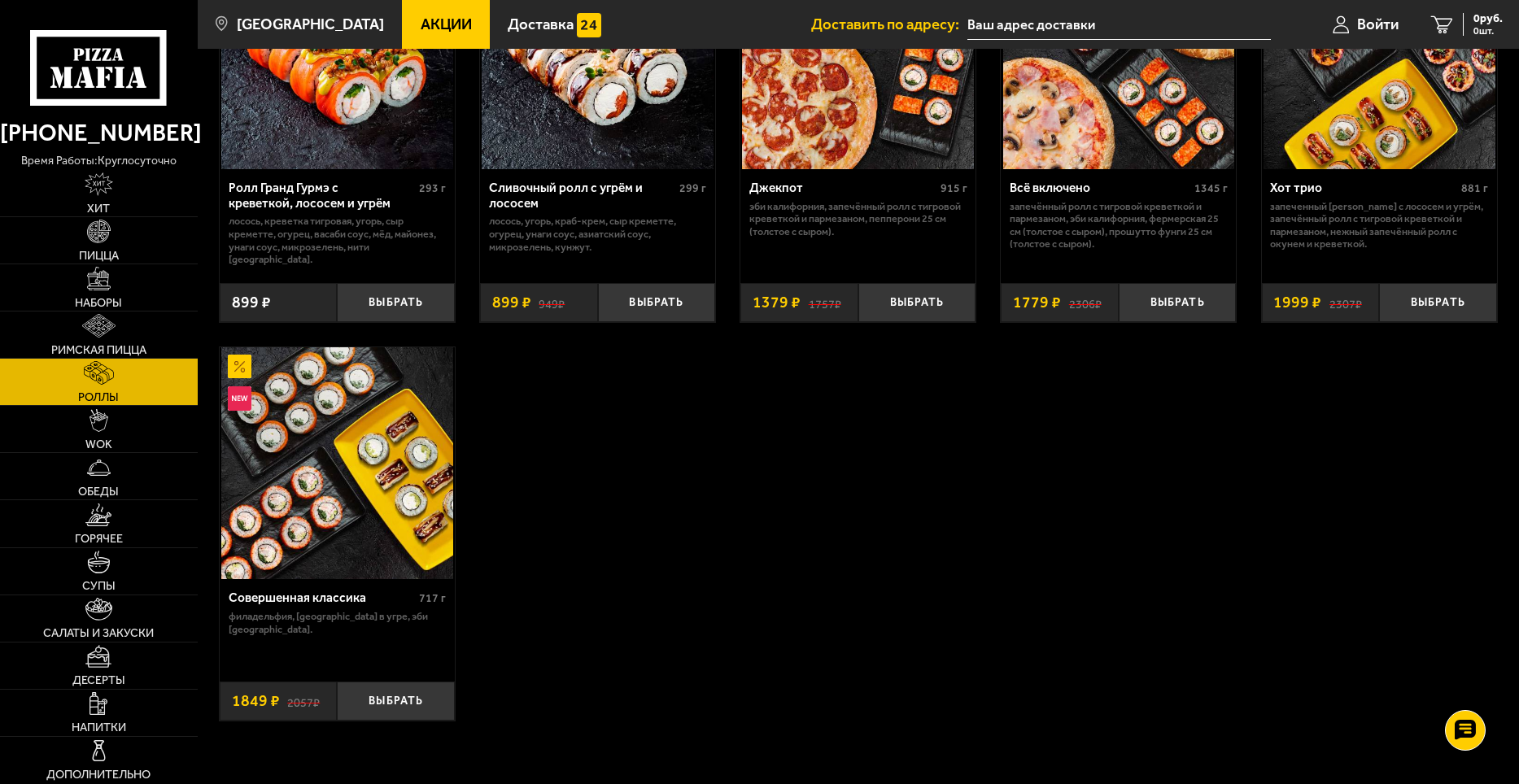
scroll to position [1057, 0]
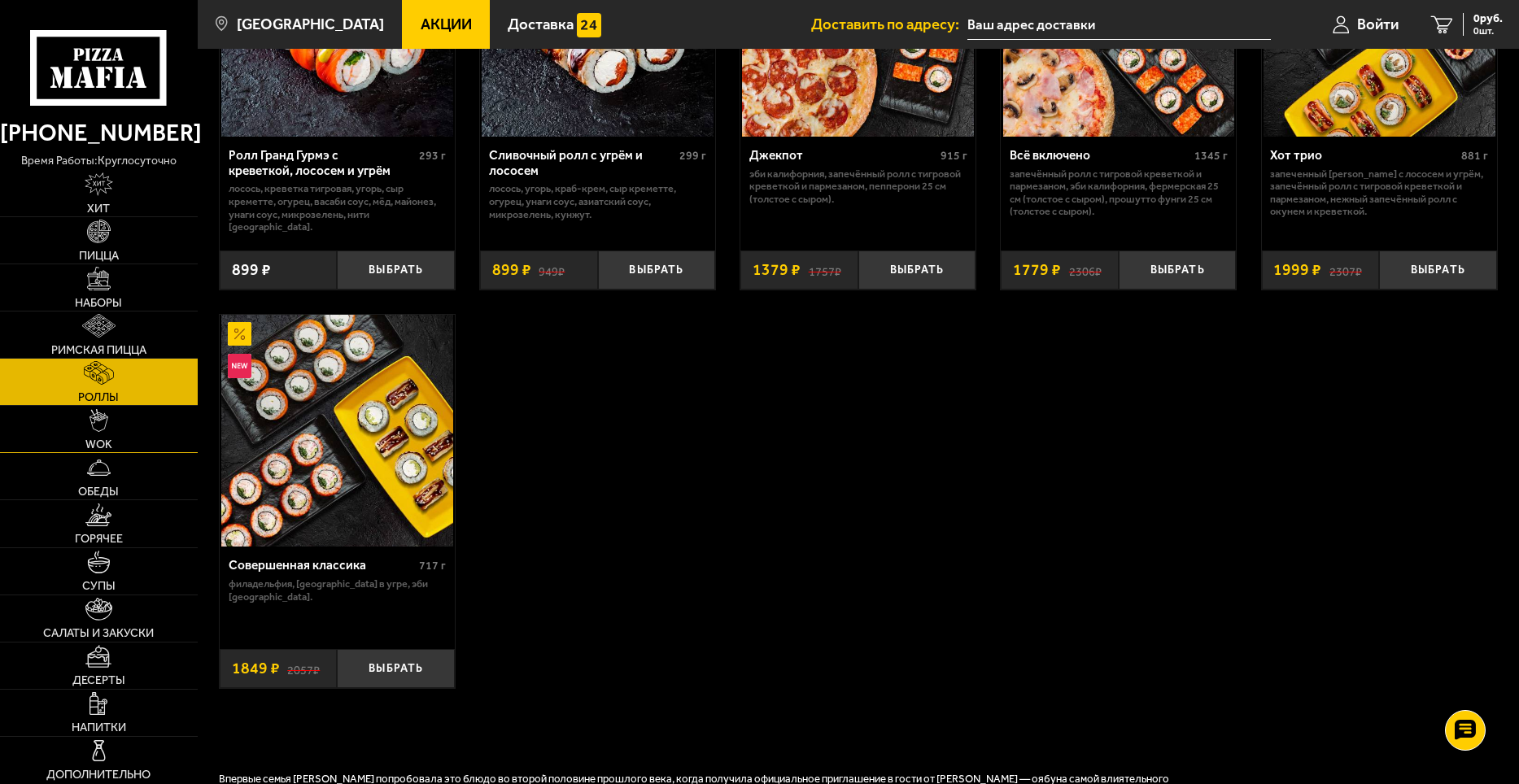
click at [145, 451] on link "WOK" at bounding box center [98, 429] width 198 height 46
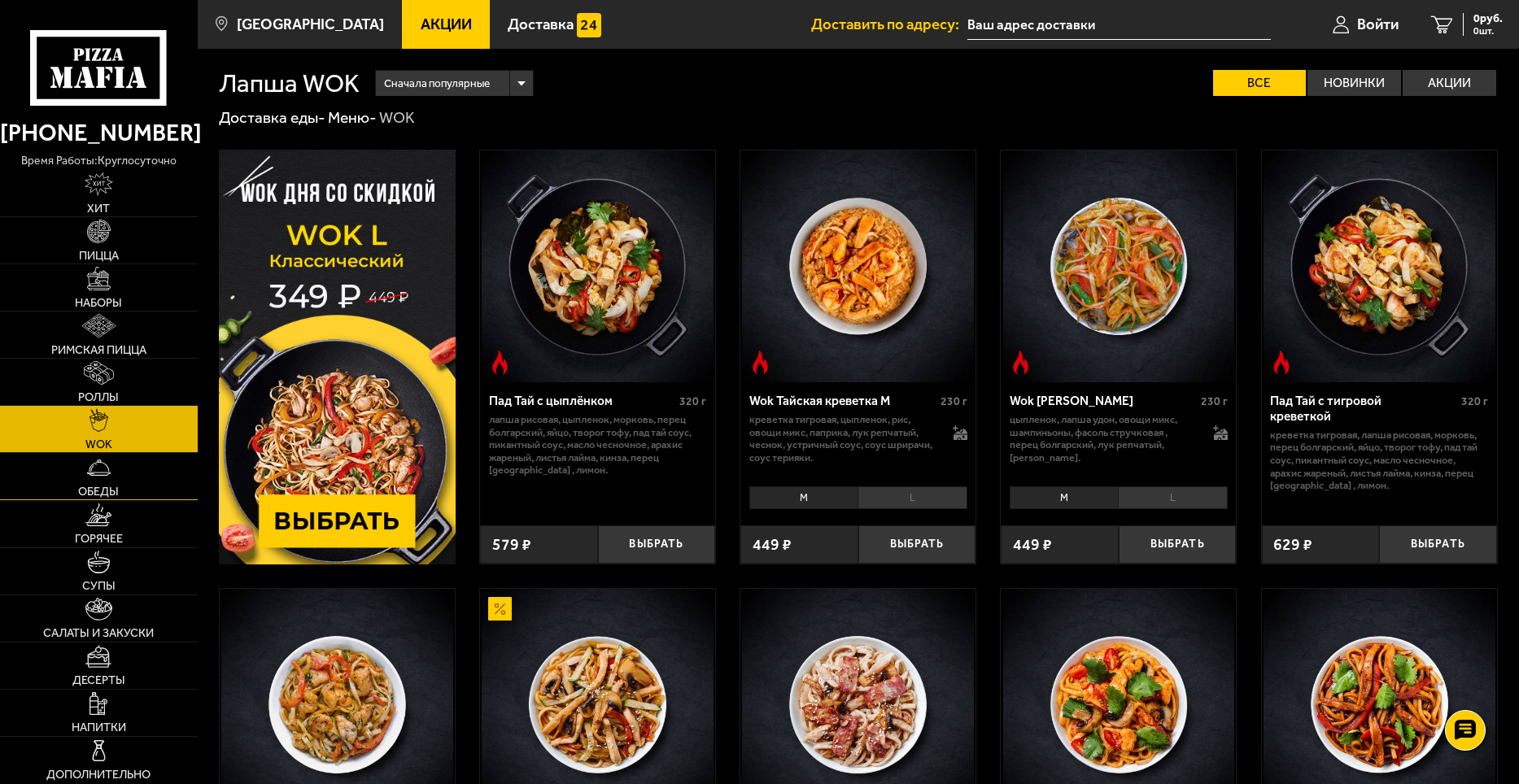
click at [148, 485] on link "Обеды" at bounding box center [98, 476] width 198 height 46
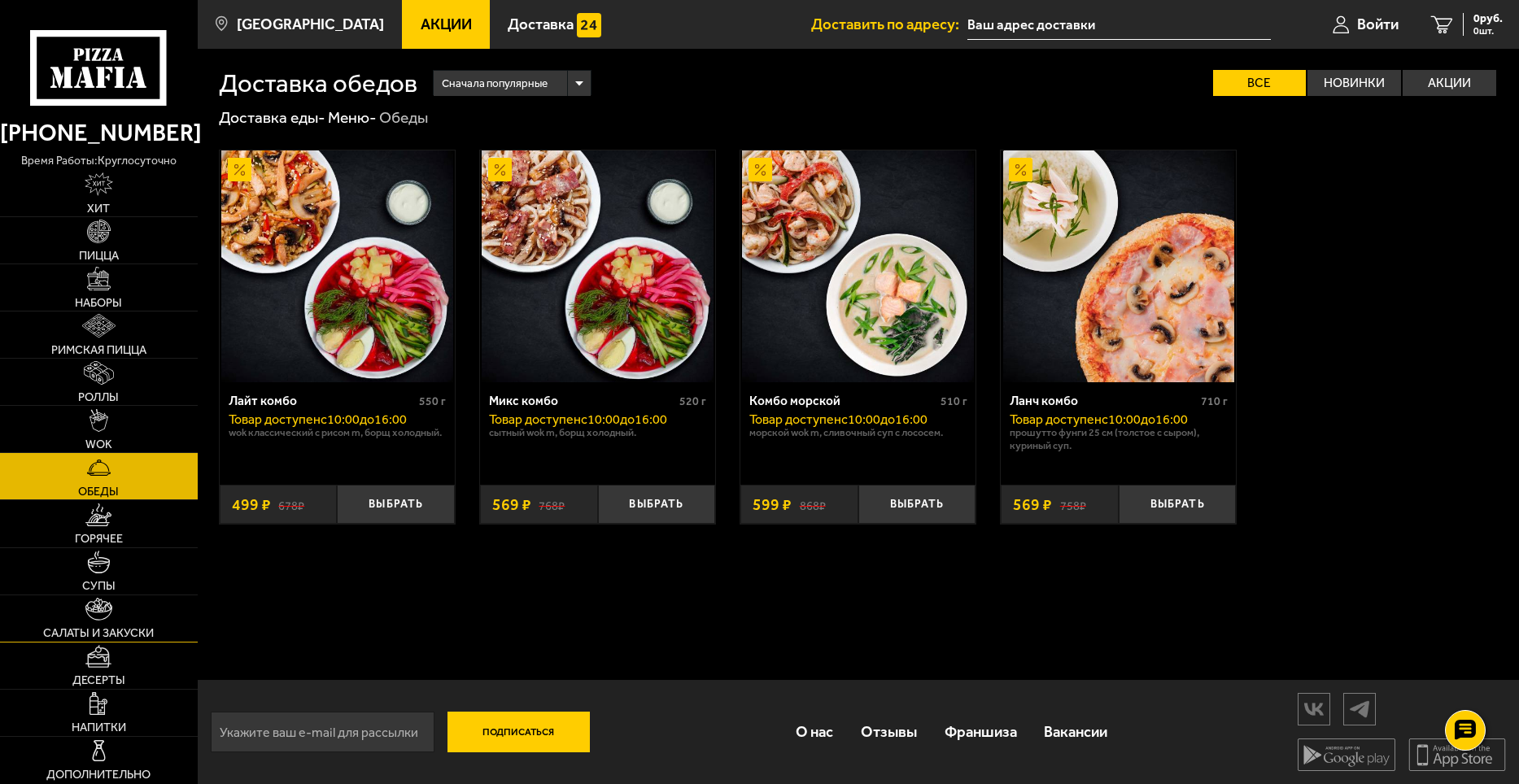
click at [82, 599] on link "Салаты и закуски" at bounding box center [98, 618] width 198 height 46
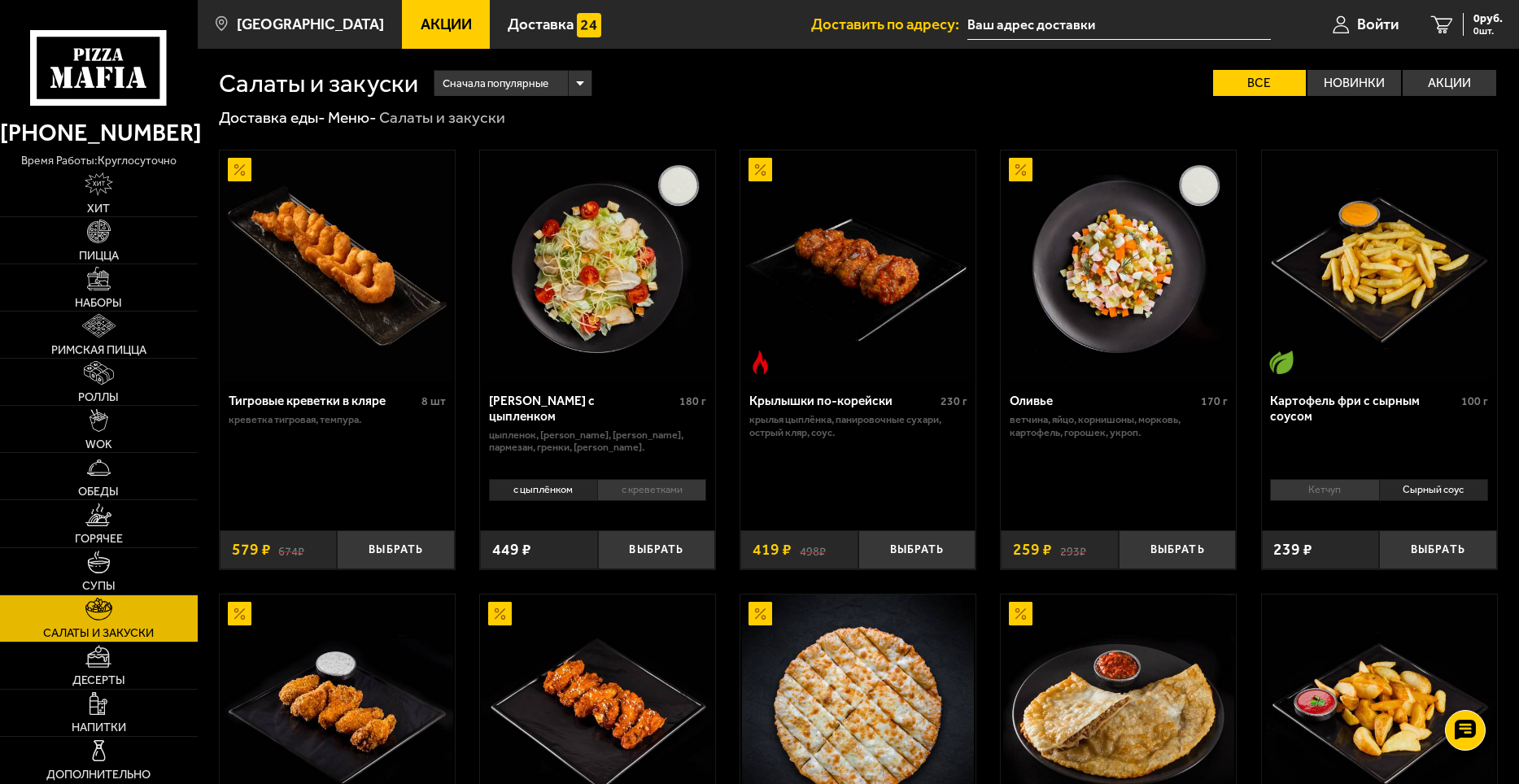
click at [381, 299] on img at bounding box center [337, 267] width 232 height 232
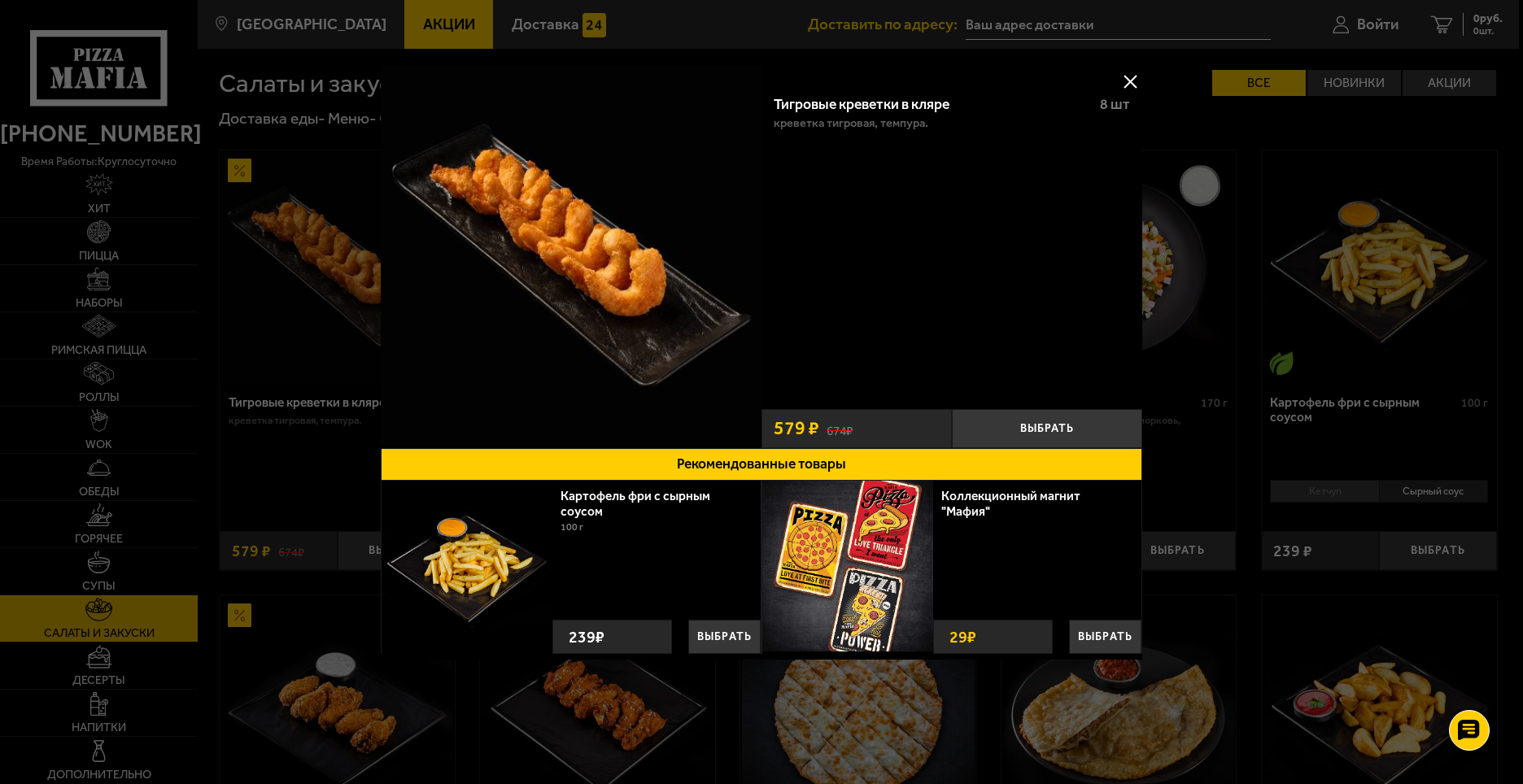
click at [1110, 91] on div "Тигровые креветки в кляре 8 шт креветка тигровая, темпура." at bounding box center [951, 241] width 381 height 320
click at [1125, 87] on button at bounding box center [1129, 81] width 25 height 25
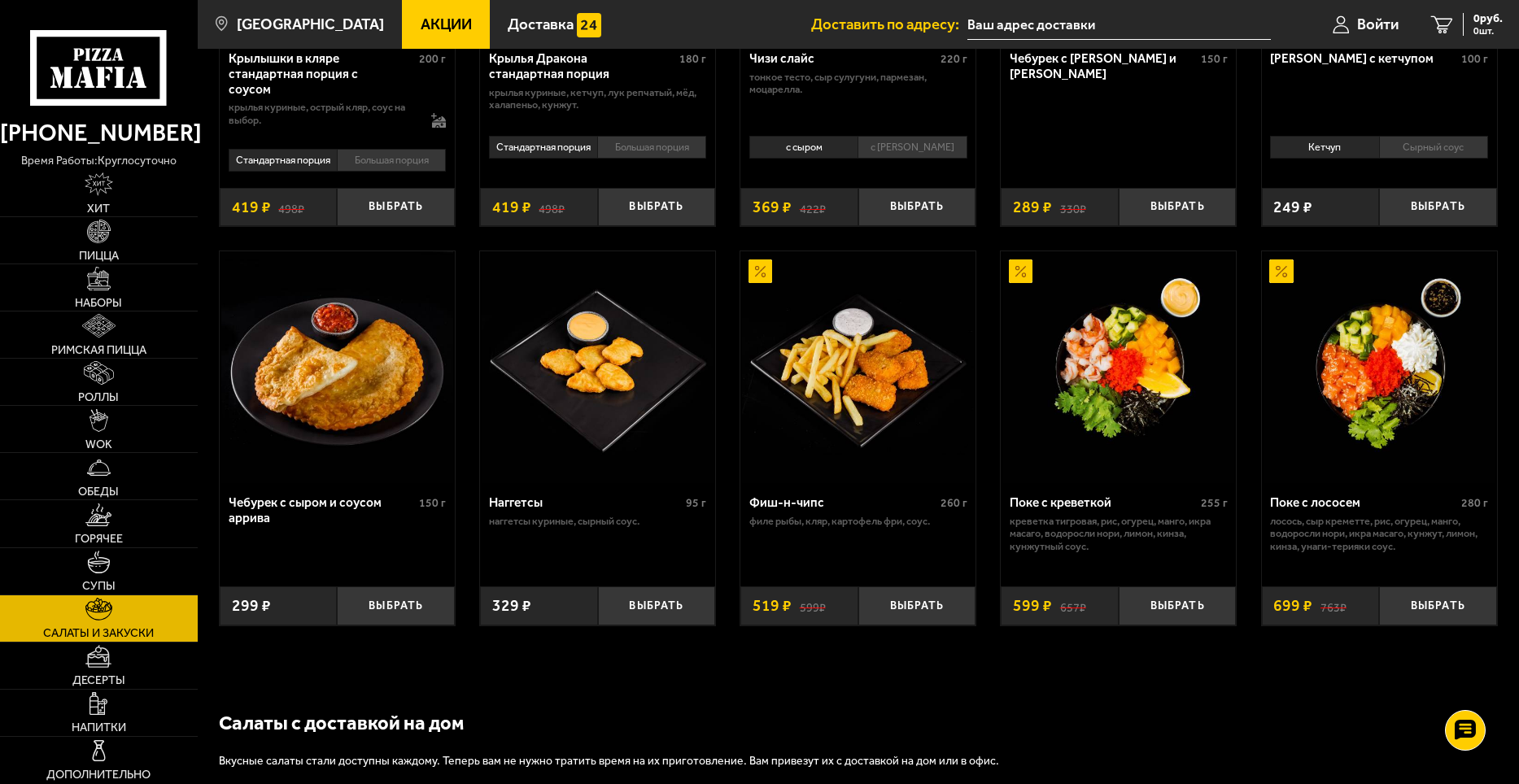
scroll to position [814, 0]
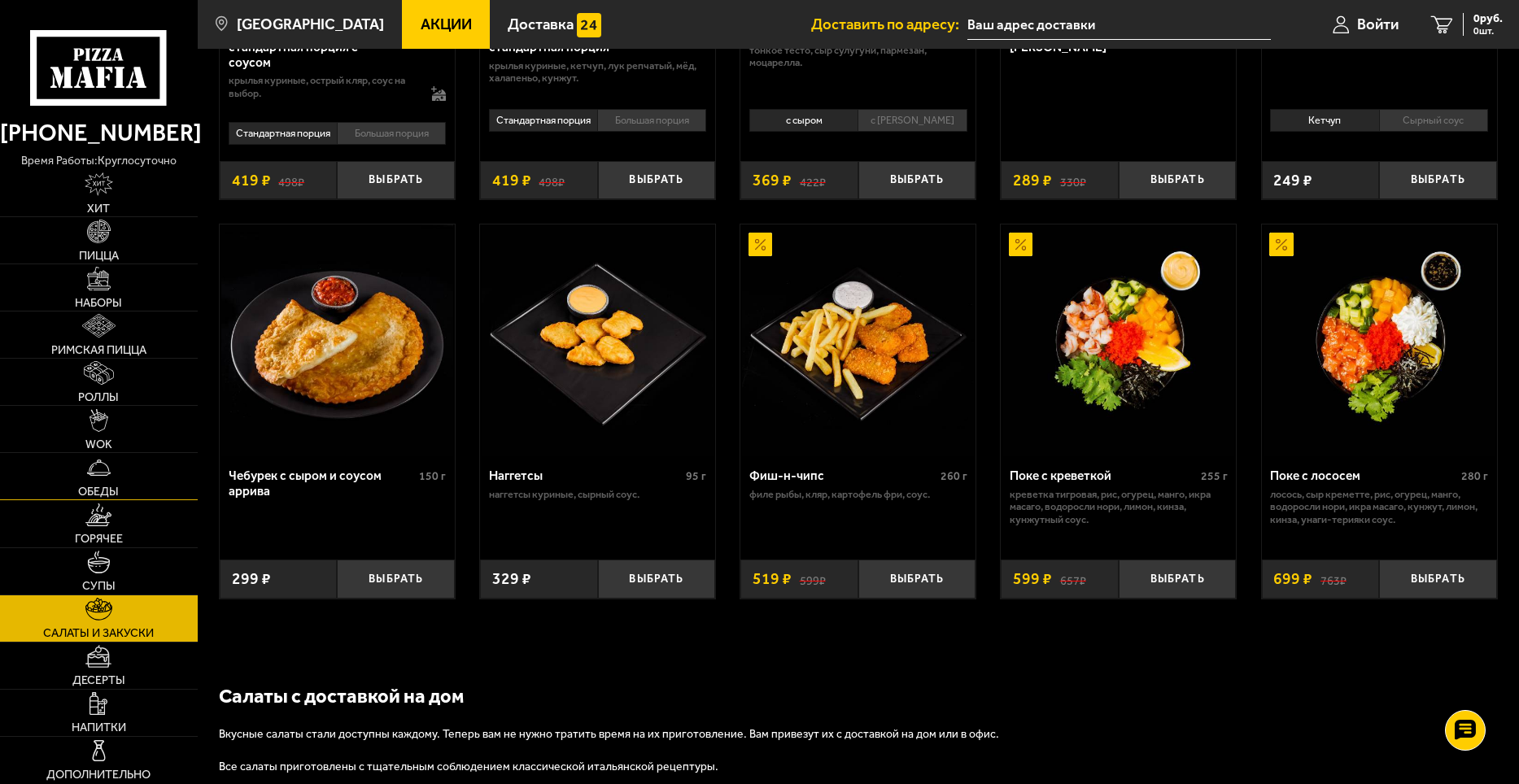
click at [91, 470] on img at bounding box center [98, 468] width 24 height 24
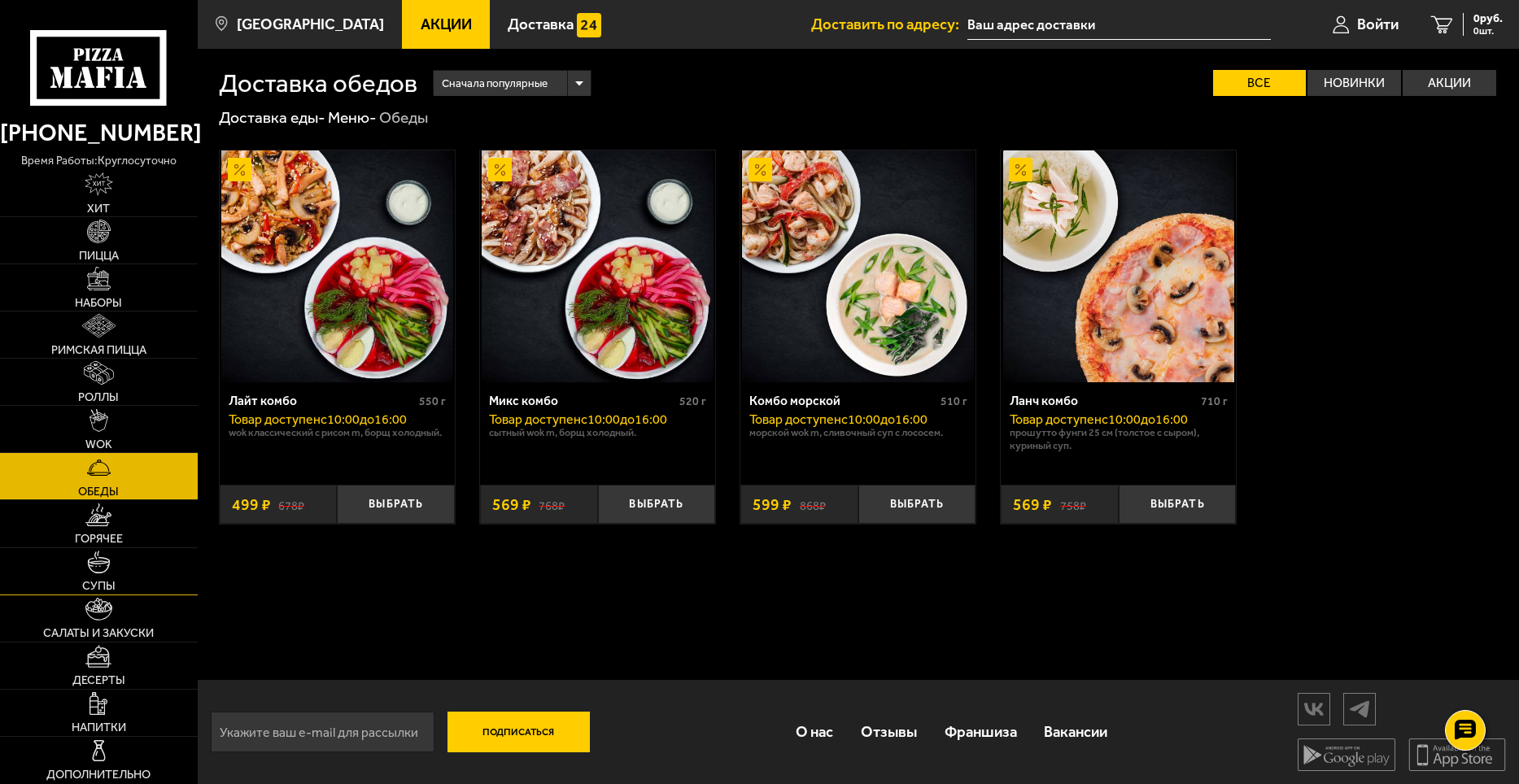
click at [104, 572] on img at bounding box center [98, 563] width 24 height 24
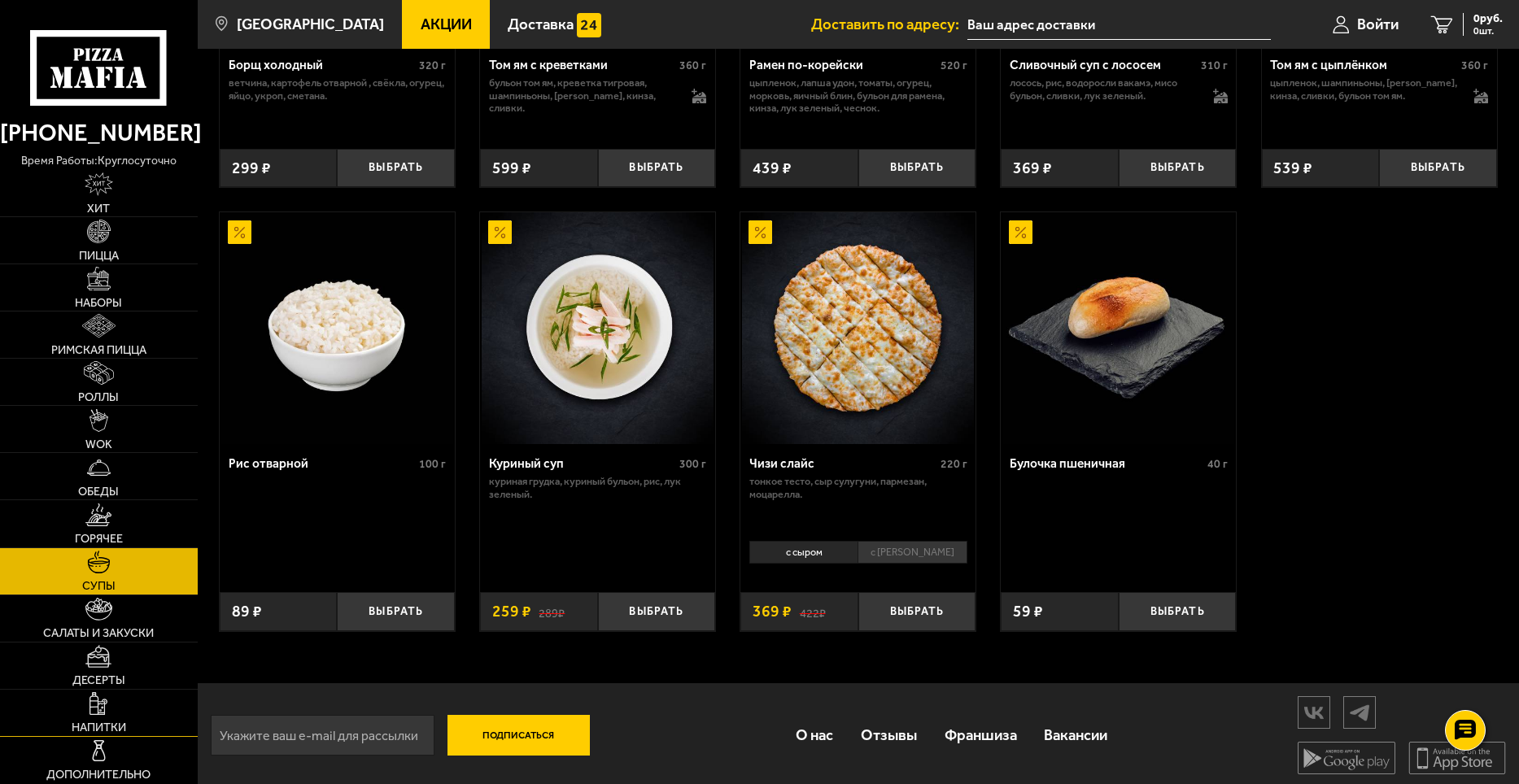
scroll to position [526, 0]
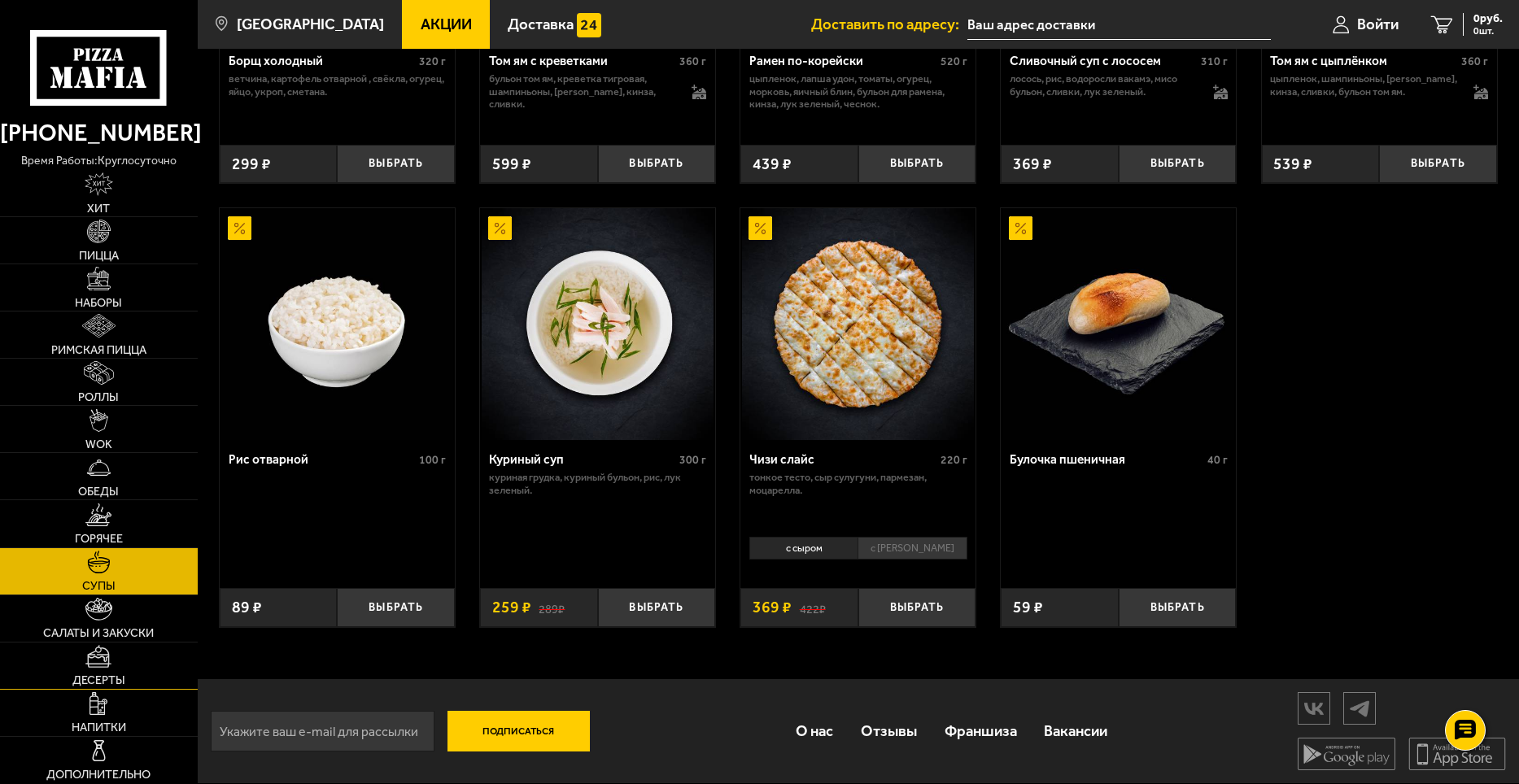
click at [158, 655] on link "Десерты" at bounding box center [98, 665] width 198 height 46
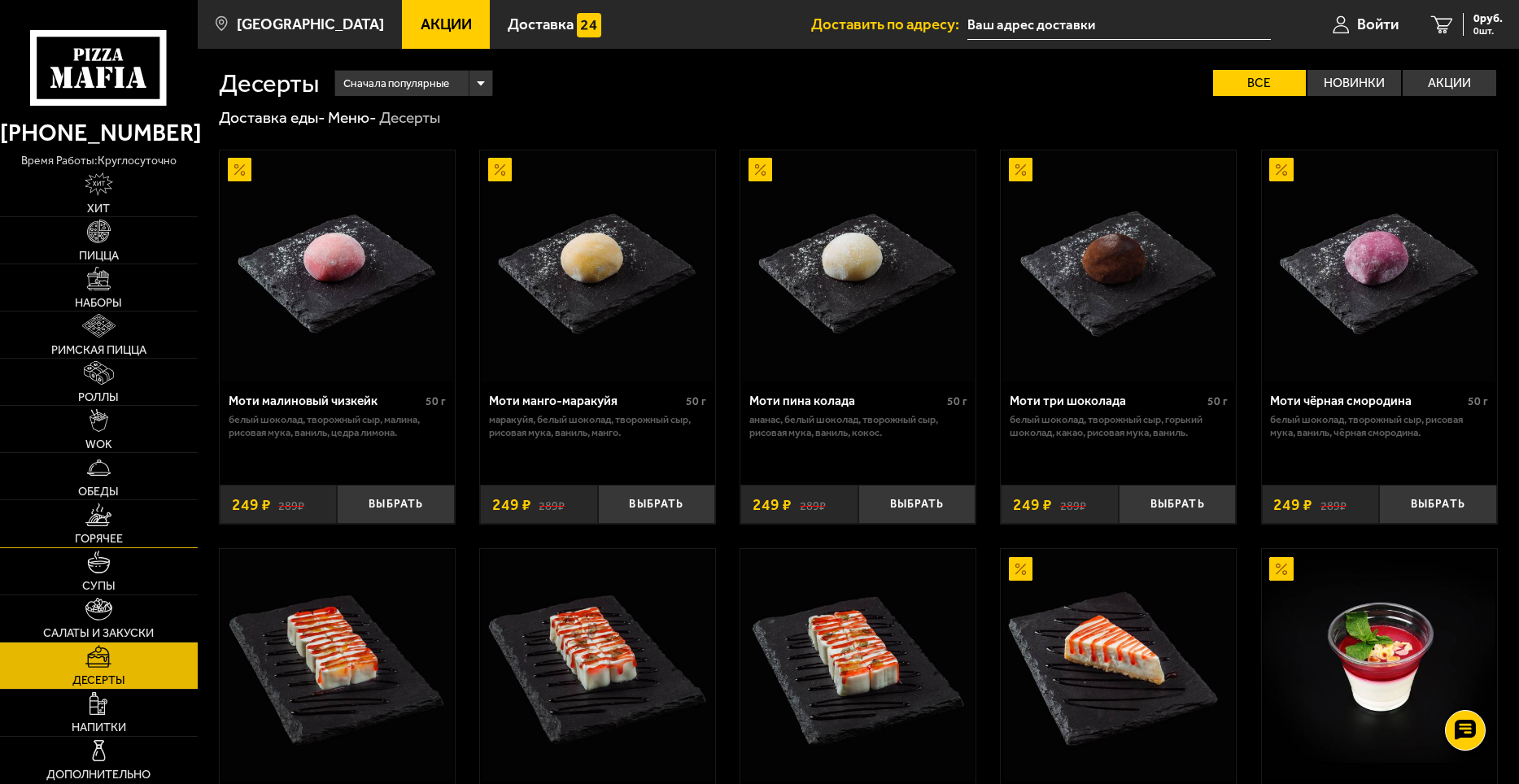
click at [156, 530] on link "Горячее" at bounding box center [98, 522] width 198 height 46
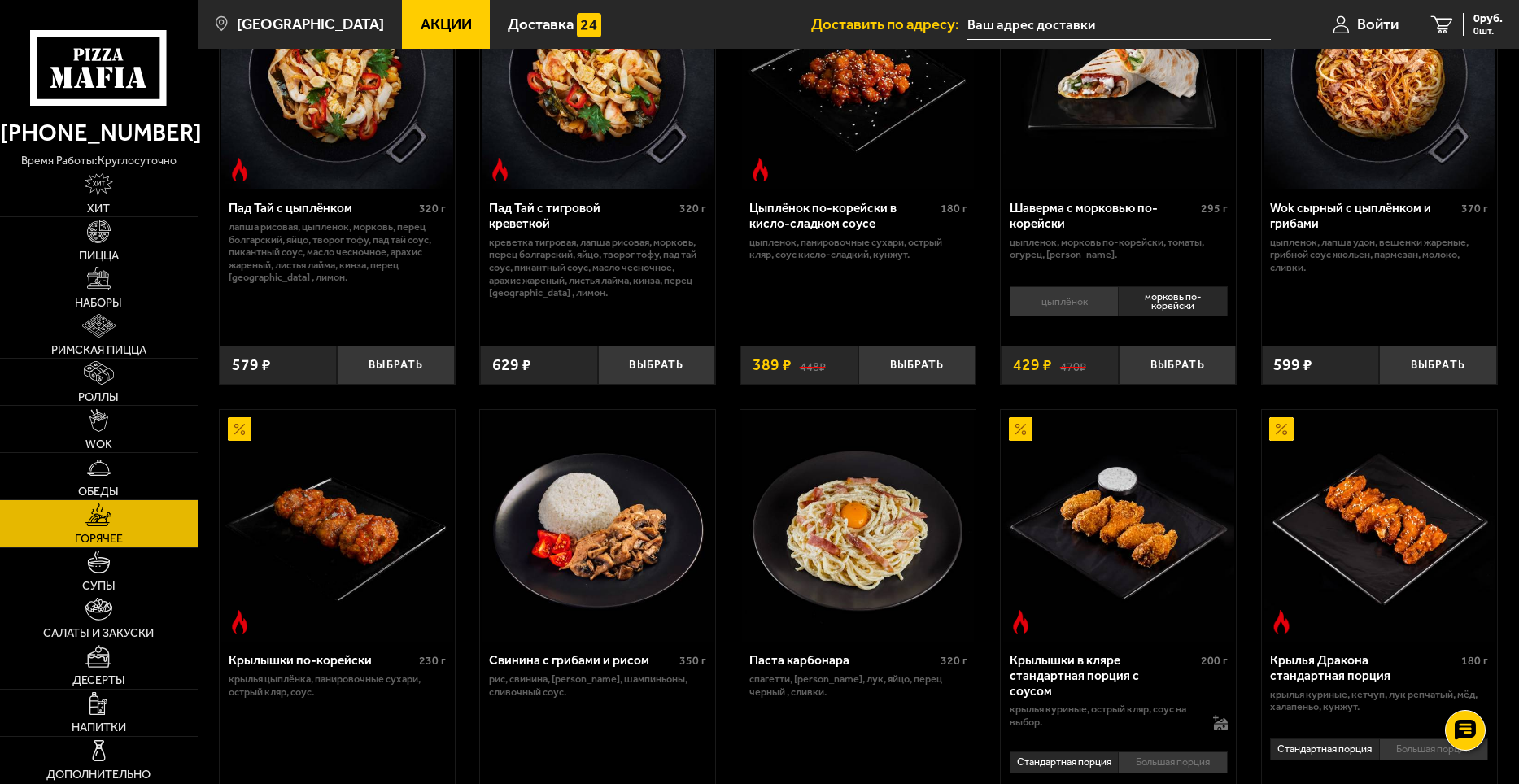
scroll to position [406, 0]
